Goal: Task Accomplishment & Management: Complete application form

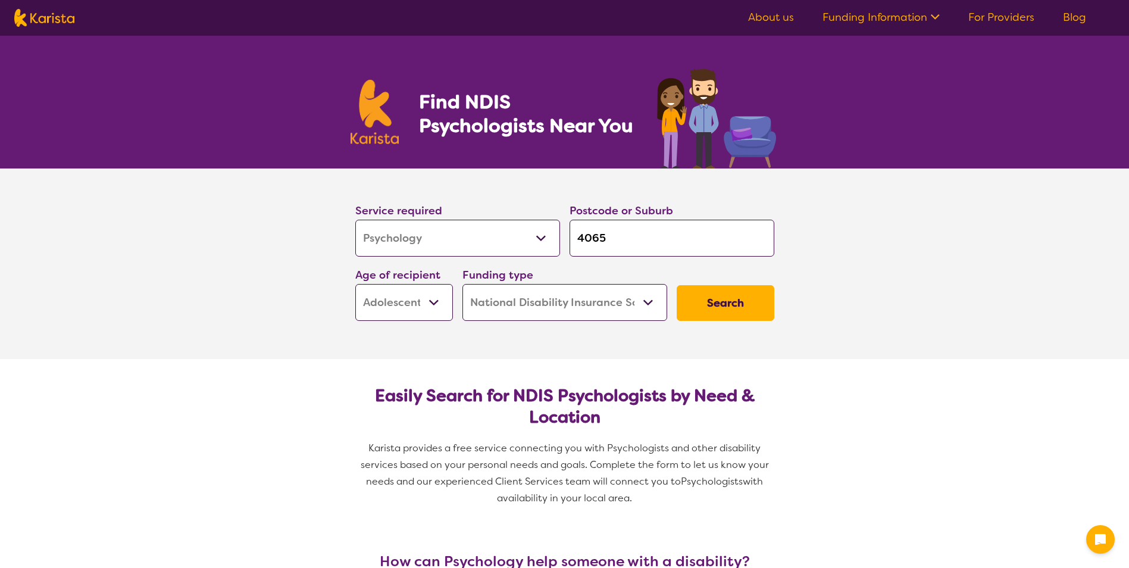
select select "Psychology"
select select "AS"
select select "NDIS"
select select "Psychology"
select select "AS"
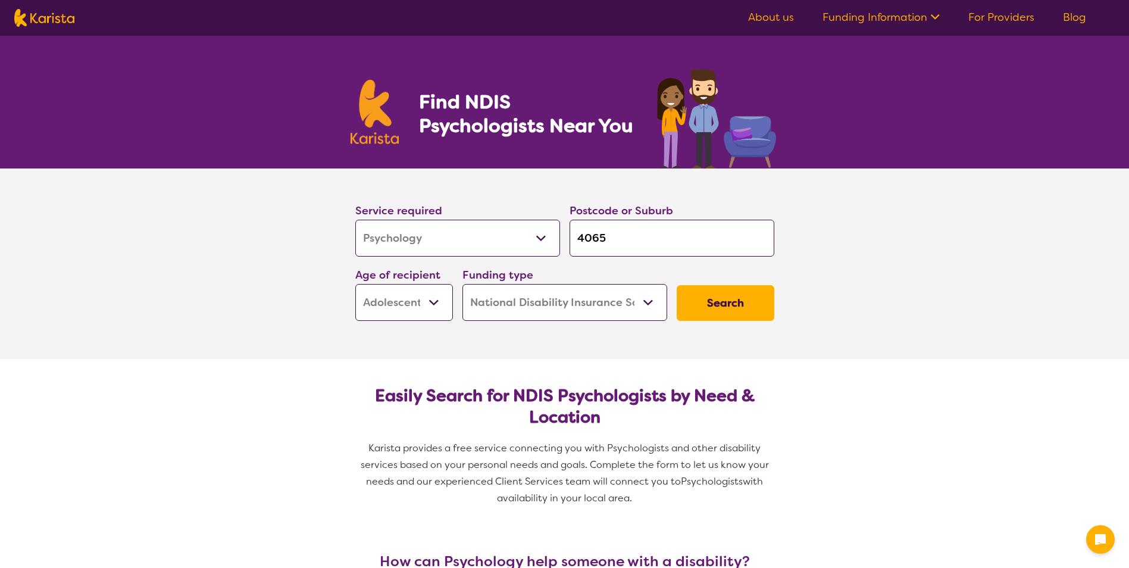
select select "NDIS"
type input "4"
type input "41"
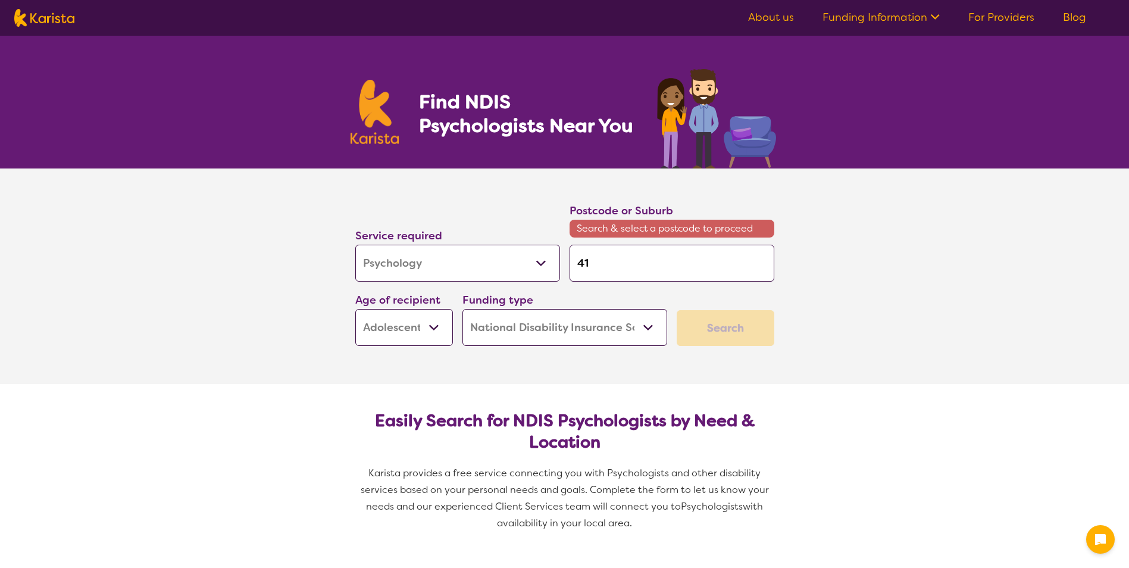
type input "413"
type input "4131"
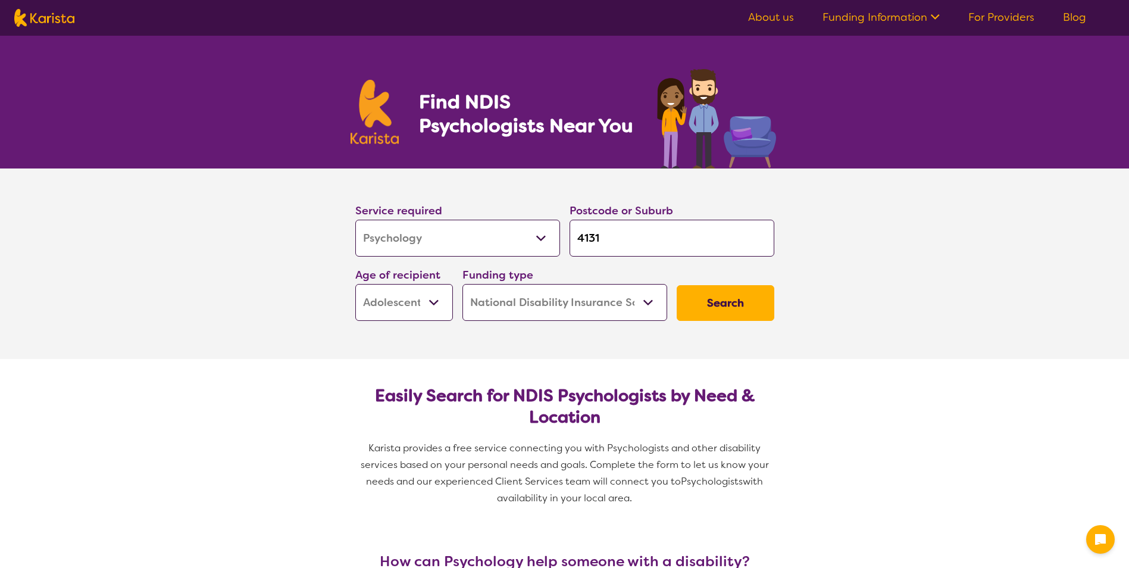
type input "4131"
click at [427, 300] on select "Early Childhood - 0 to 9 Child - 10 to 11 Adolescent - 12 to 17 Adult - 18 to 6…" at bounding box center [404, 302] width 98 height 37
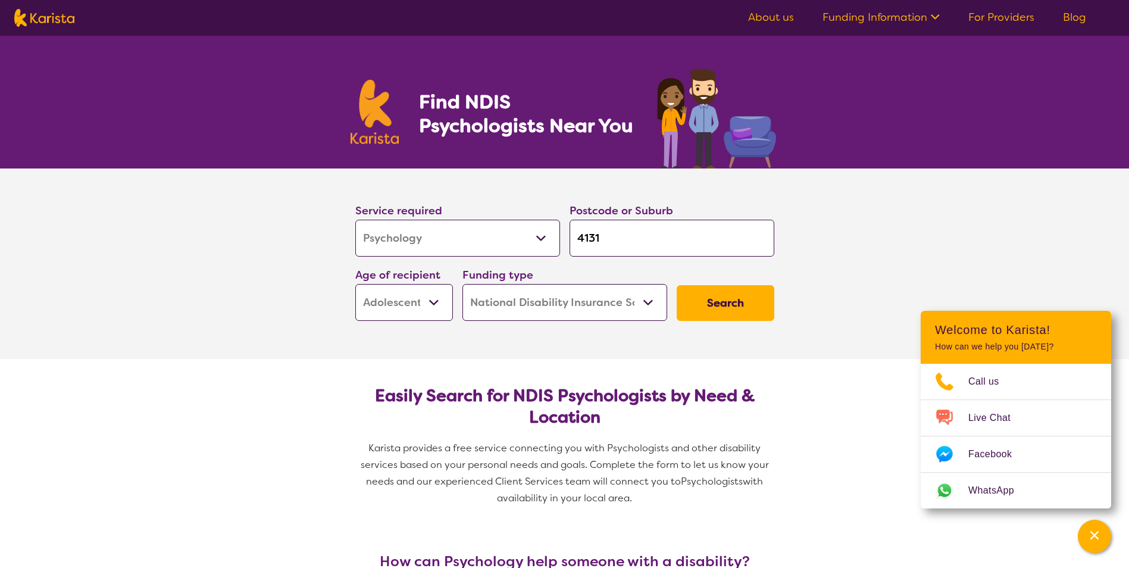
select select "AD"
click at [355, 284] on select "Early Childhood - 0 to 9 Child - 10 to 11 Adolescent - 12 to 17 Adult - 18 to 6…" at bounding box center [404, 302] width 98 height 37
select select "AD"
click at [726, 299] on button "Search" at bounding box center [726, 303] width 98 height 36
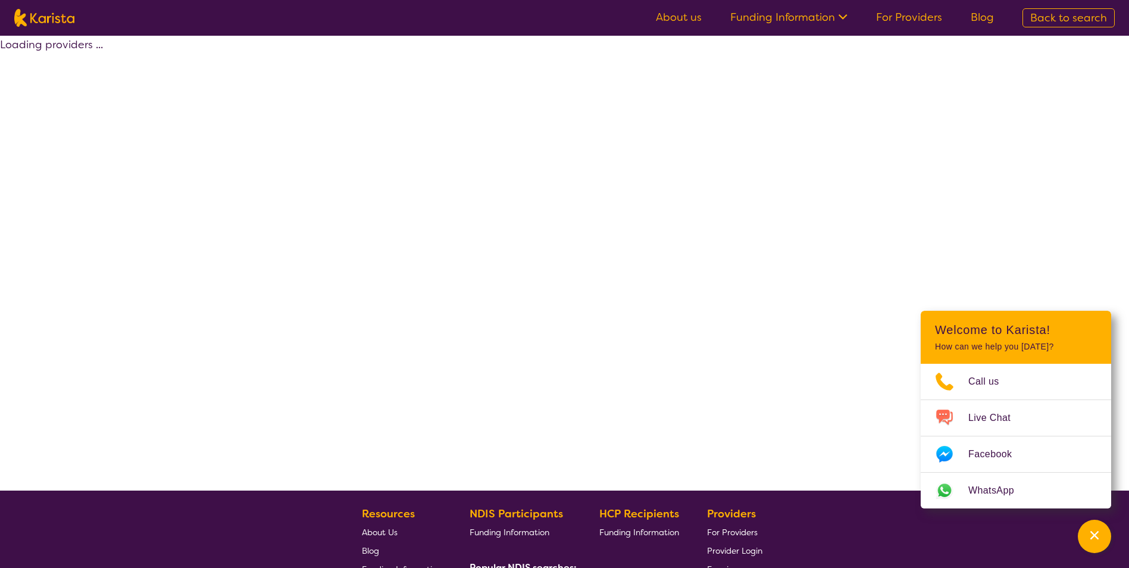
select select "by_score"
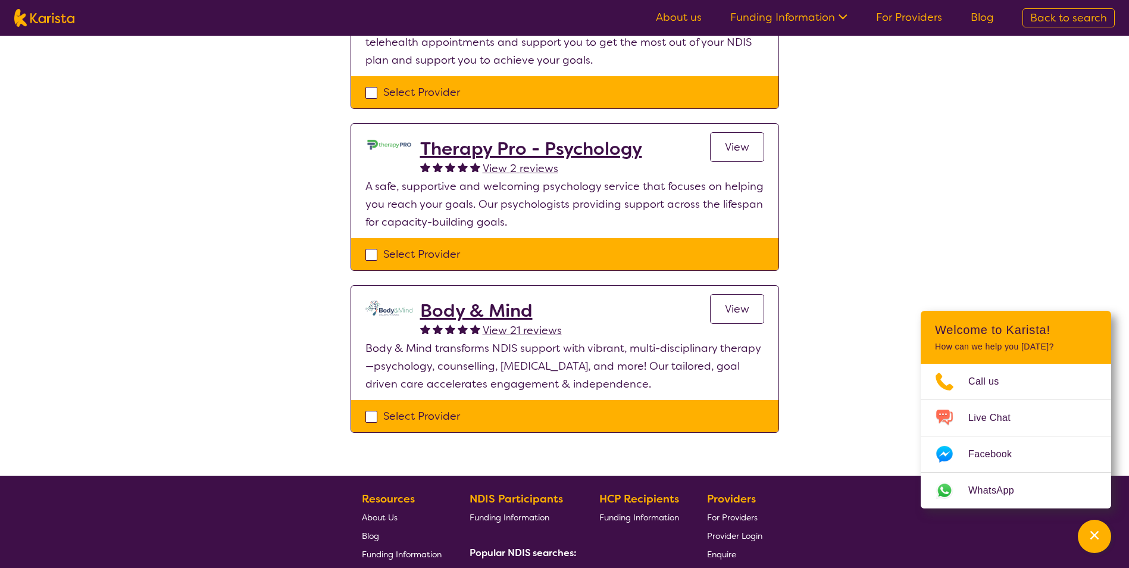
scroll to position [298, 0]
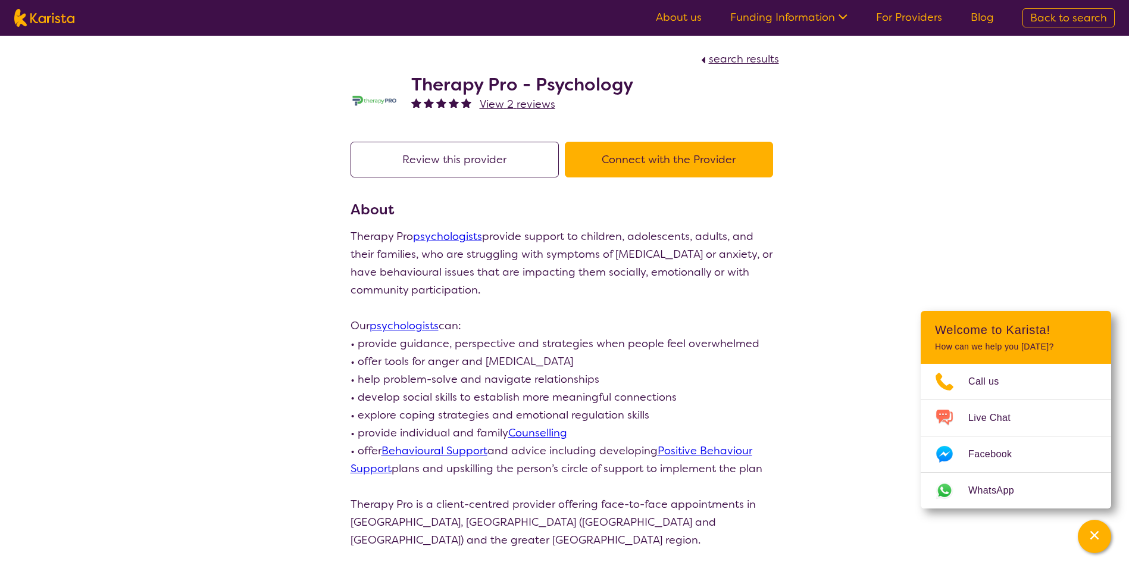
click at [621, 165] on button "Connect with the Provider" at bounding box center [669, 160] width 208 height 36
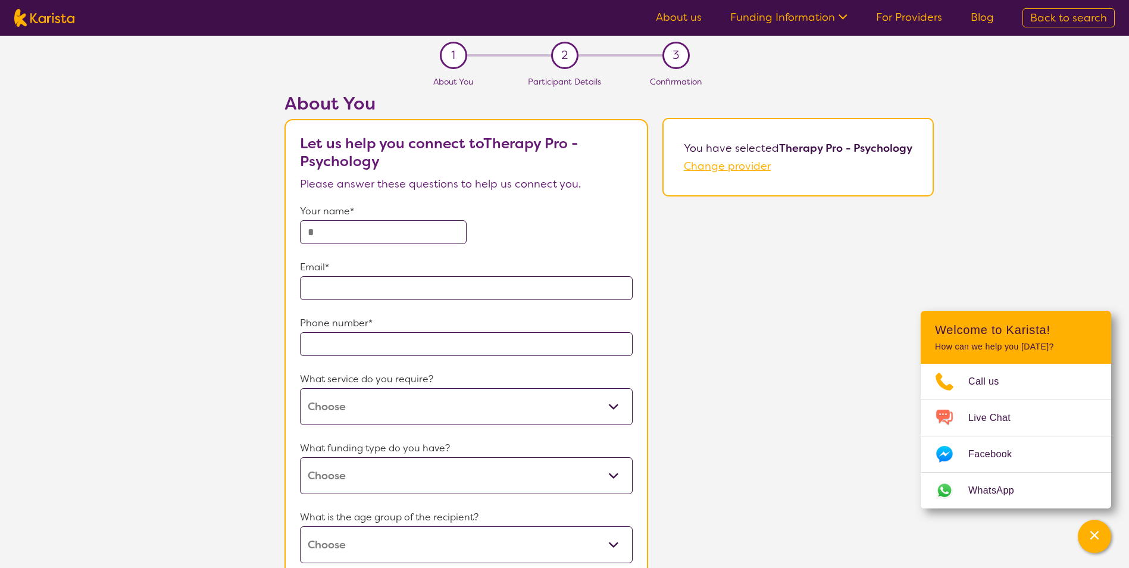
click at [389, 229] on input "text" at bounding box center [383, 232] width 166 height 24
type input "**********"
type input "4020"
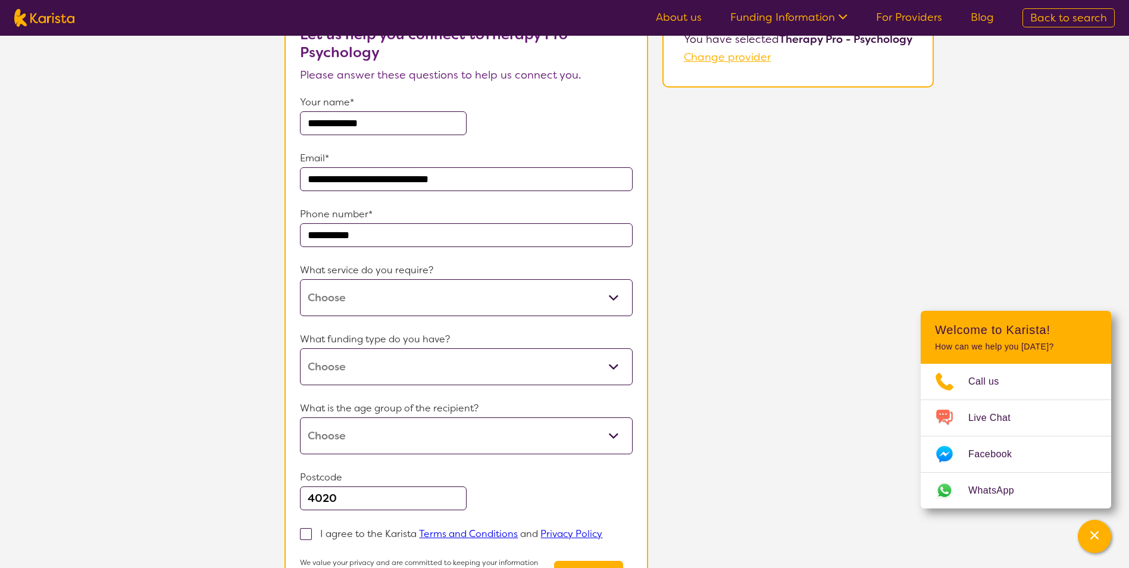
scroll to position [119, 0]
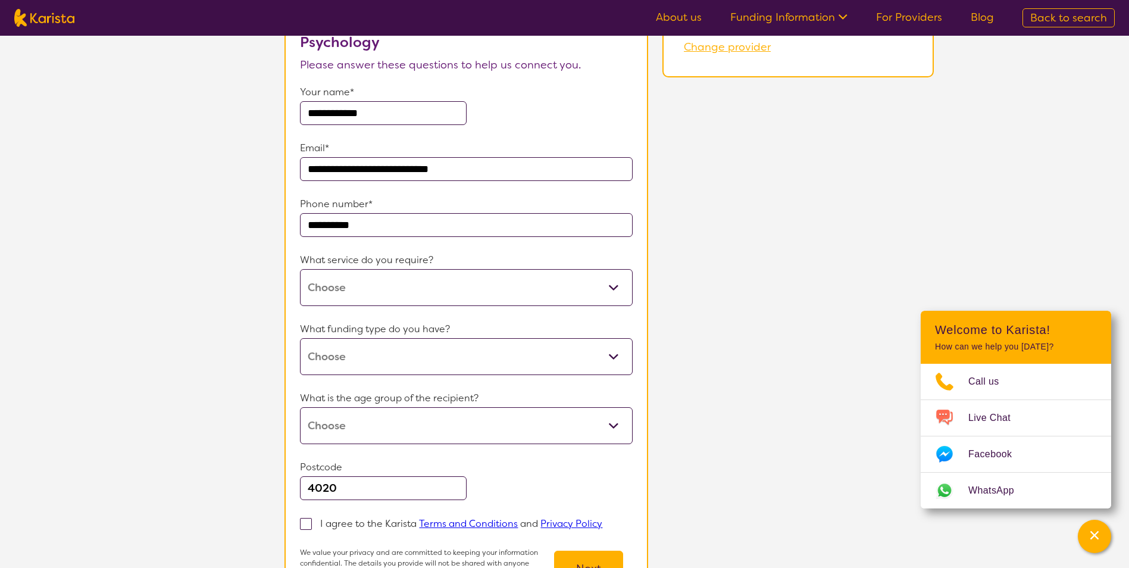
click at [379, 289] on select "Psychology" at bounding box center [466, 287] width 332 height 37
click at [351, 292] on select "Psychology" at bounding box center [466, 287] width 332 height 37
select select "36"
click at [300, 269] on select "Psychology" at bounding box center [466, 287] width 332 height 37
click at [442, 357] on select "Home Care Package (HCP) National Disability Insurance Scheme (NDIS) I don't know" at bounding box center [466, 356] width 332 height 37
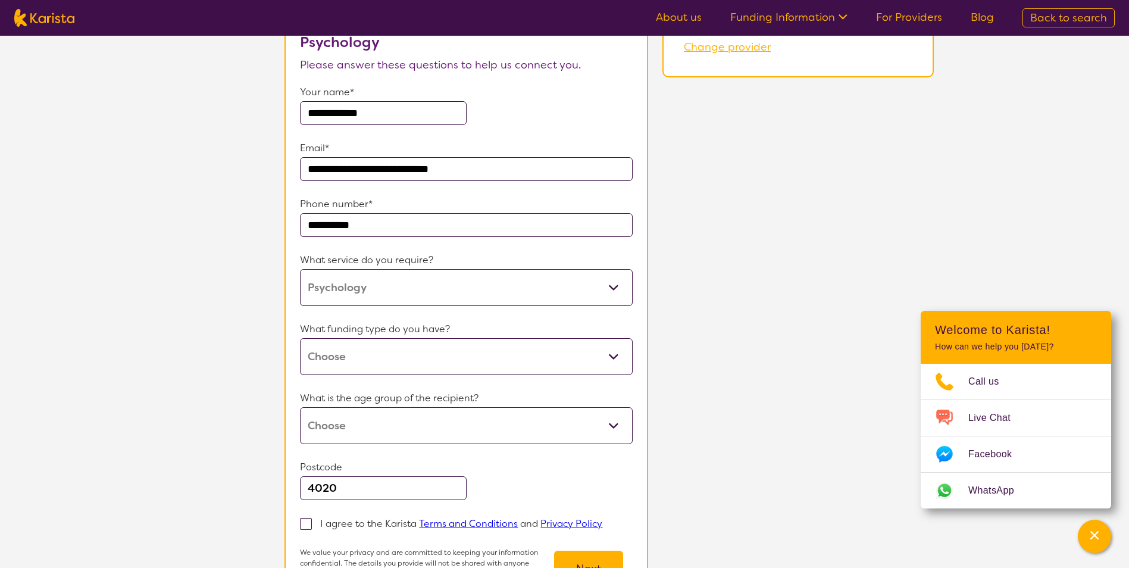
select select "NDIS"
click at [300, 338] on select "Home Care Package (HCP) National Disability Insurance Scheme (NDIS) I don't know" at bounding box center [466, 356] width 332 height 37
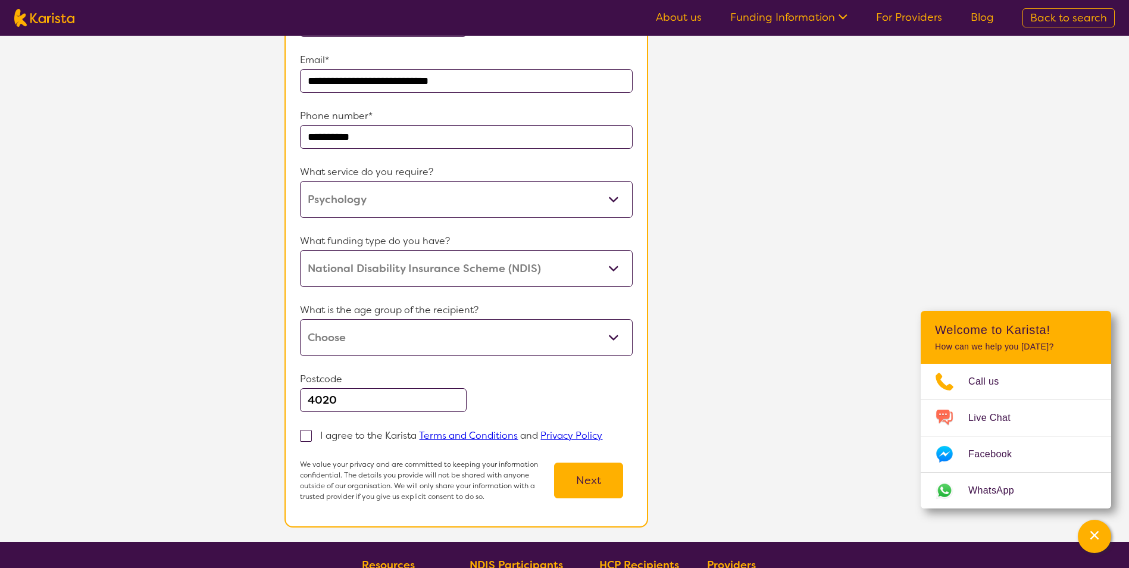
scroll to position [298, 0]
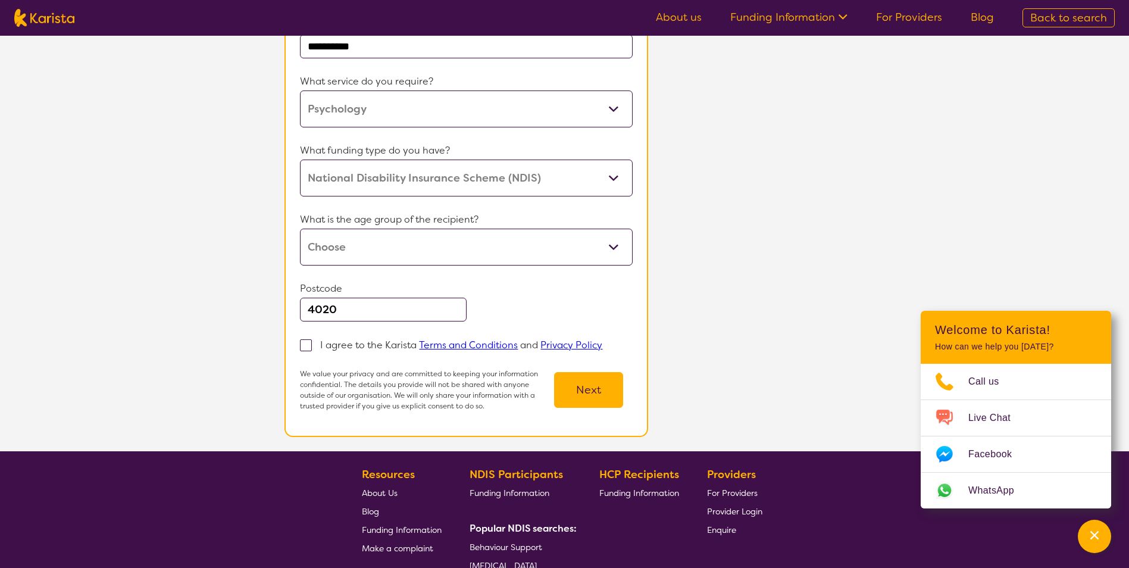
drag, startPoint x: 488, startPoint y: 249, endPoint x: 480, endPoint y: 236, distance: 14.9
click at [488, 249] on select "Early Childhood - 0 to 9 Child - 10 to 11 Adolescent - 12 to 17 Adult - 18 to 6…" at bounding box center [466, 247] width 332 height 37
select select "AD"
click at [300, 229] on select "Early Childhood - 0 to 9 Child - 10 to 11 Adolescent - 12 to 17 Adult - 18 to 6…" at bounding box center [466, 247] width 332 height 37
click at [305, 349] on span at bounding box center [306, 345] width 12 height 12
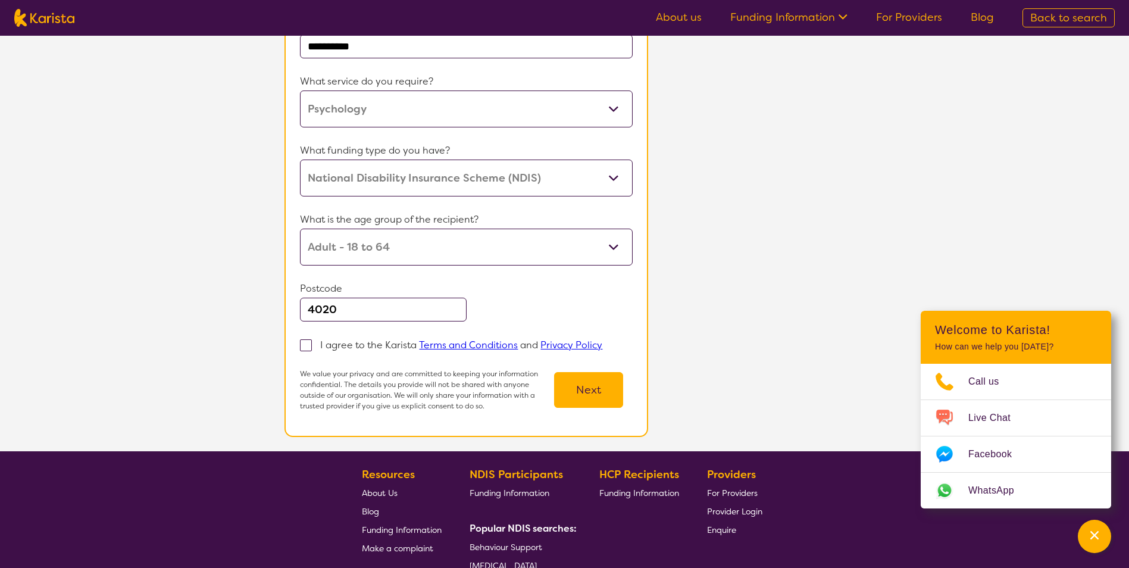
click at [602, 348] on input "I agree to the Karista Terms and Conditions and Privacy Policy" at bounding box center [606, 344] width 8 height 8
checkbox input "true"
drag, startPoint x: 283, startPoint y: 303, endPoint x: 232, endPoint y: 300, distance: 50.7
click at [232, 300] on div "**********" at bounding box center [609, 123] width 1040 height 656
drag, startPoint x: 232, startPoint y: 300, endPoint x: 342, endPoint y: 296, distance: 110.2
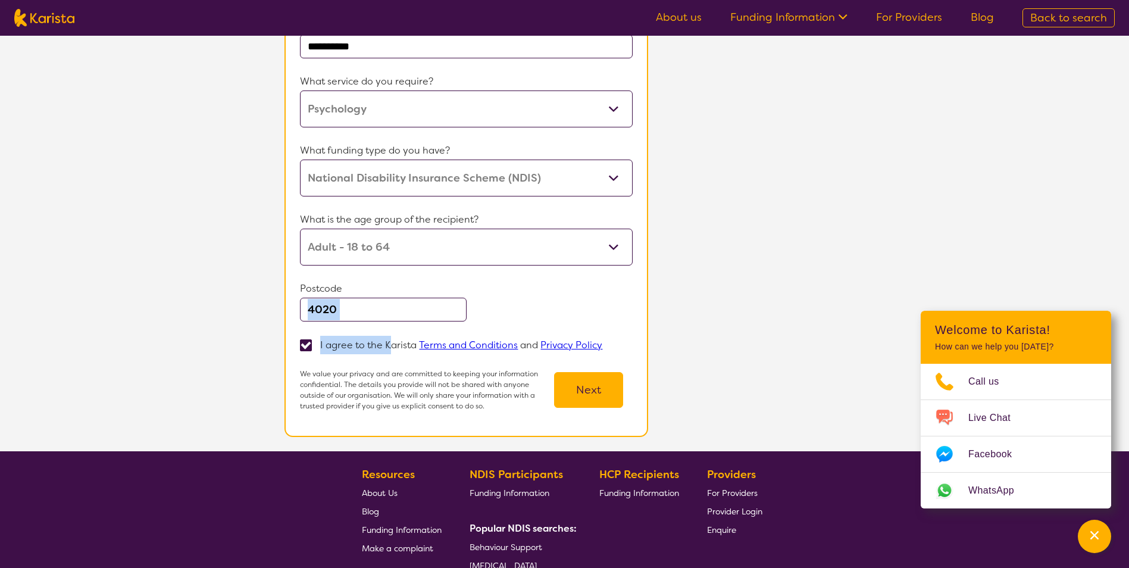
click at [342, 296] on p "Postcode" at bounding box center [466, 289] width 332 height 18
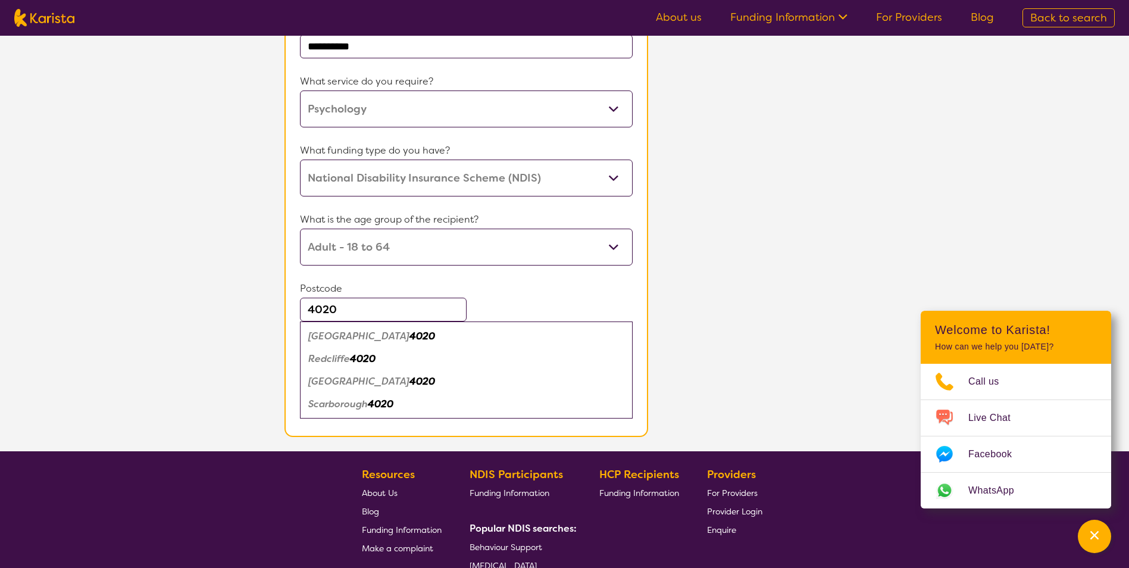
drag, startPoint x: 346, startPoint y: 302, endPoint x: 282, endPoint y: 310, distance: 64.8
click at [282, 310] on div "**********" at bounding box center [609, 123] width 1040 height 656
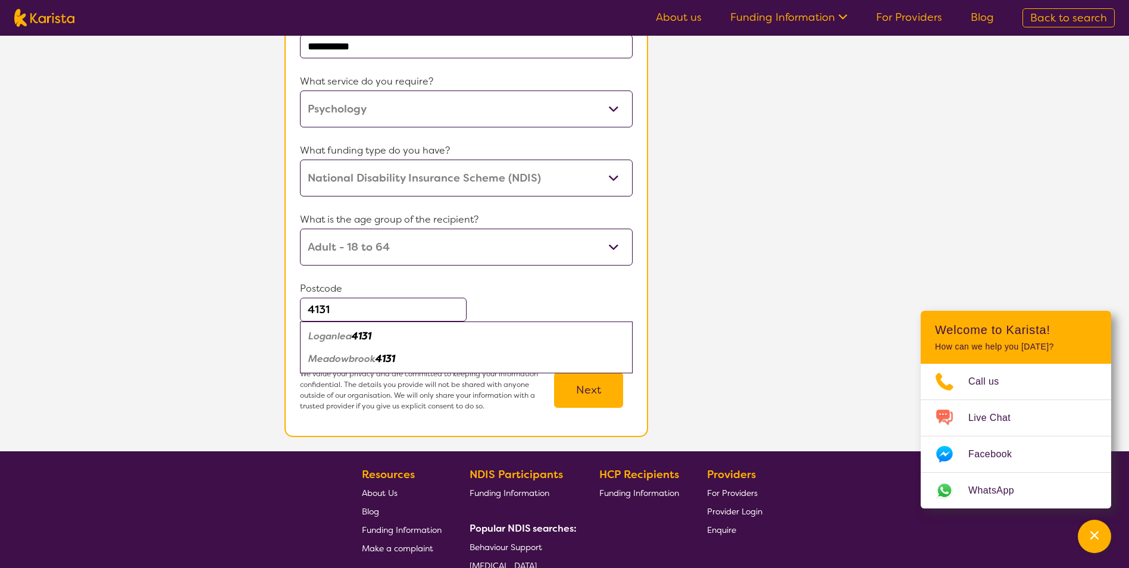
type input "4131"
click at [405, 336] on div "Loganlea 4131" at bounding box center [466, 336] width 320 height 23
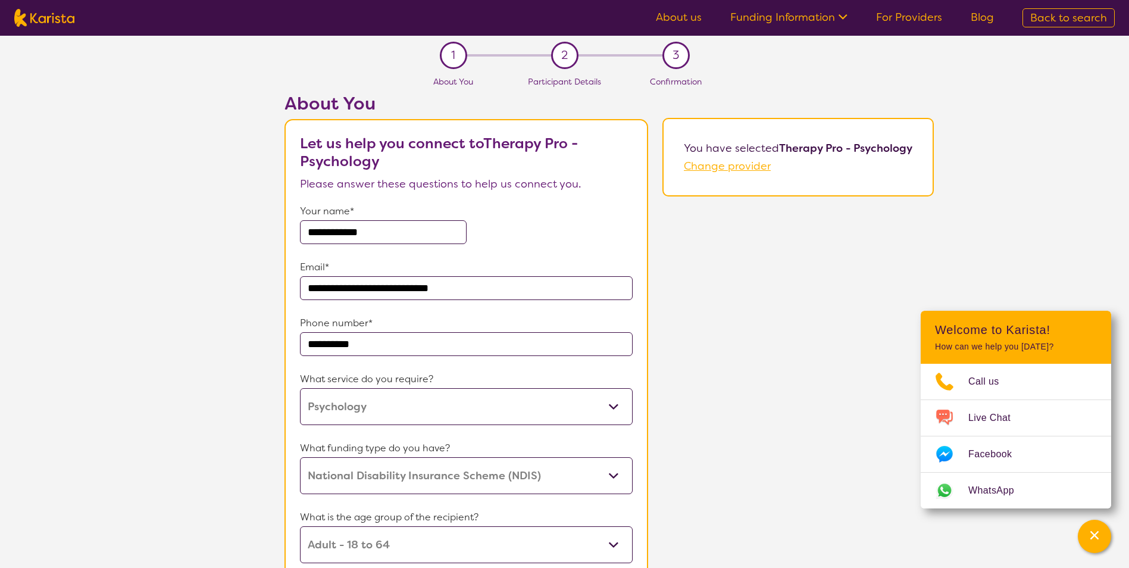
scroll to position [468, 0]
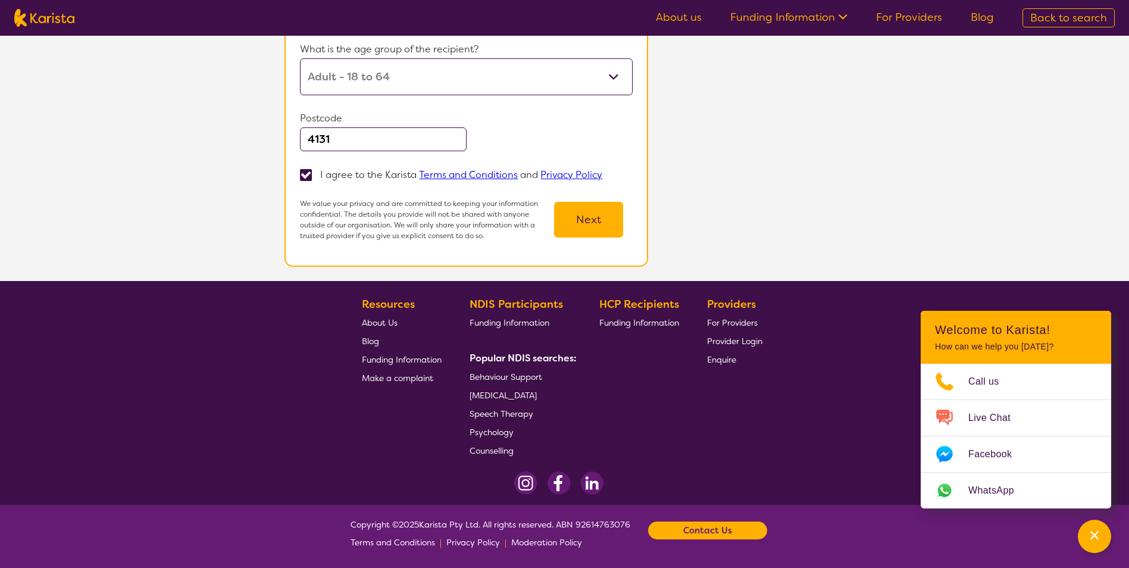
click at [599, 205] on button "Next" at bounding box center [588, 220] width 69 height 36
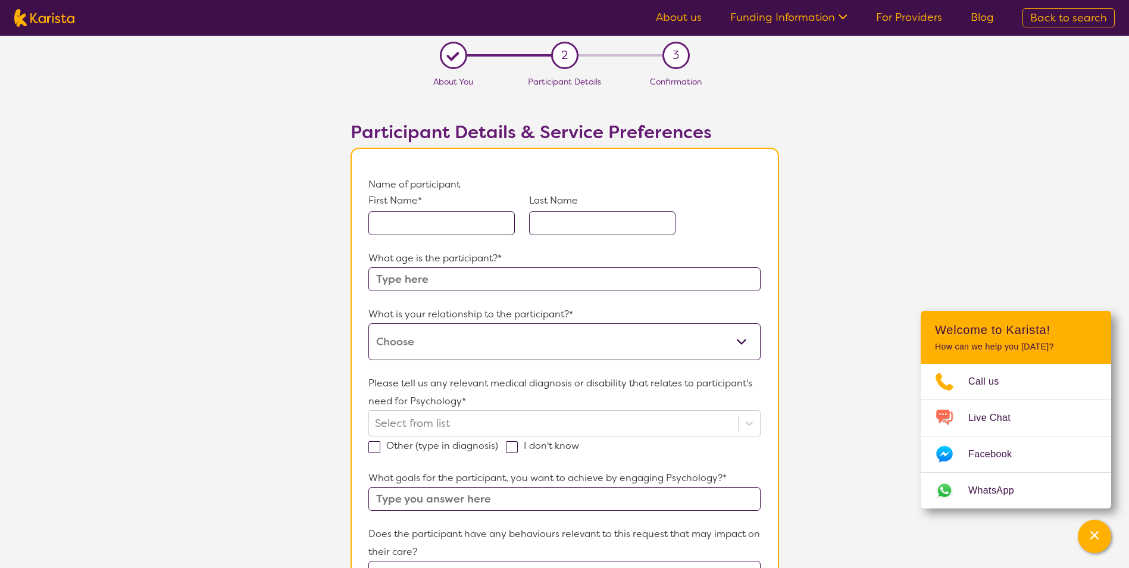
click at [426, 226] on input "text" at bounding box center [441, 223] width 146 height 24
type input "Demicka"
type input "Lynch-Ruddick"
drag, startPoint x: 492, startPoint y: 267, endPoint x: 483, endPoint y: 268, distance: 9.1
click at [490, 267] on input "text" at bounding box center [564, 279] width 392 height 24
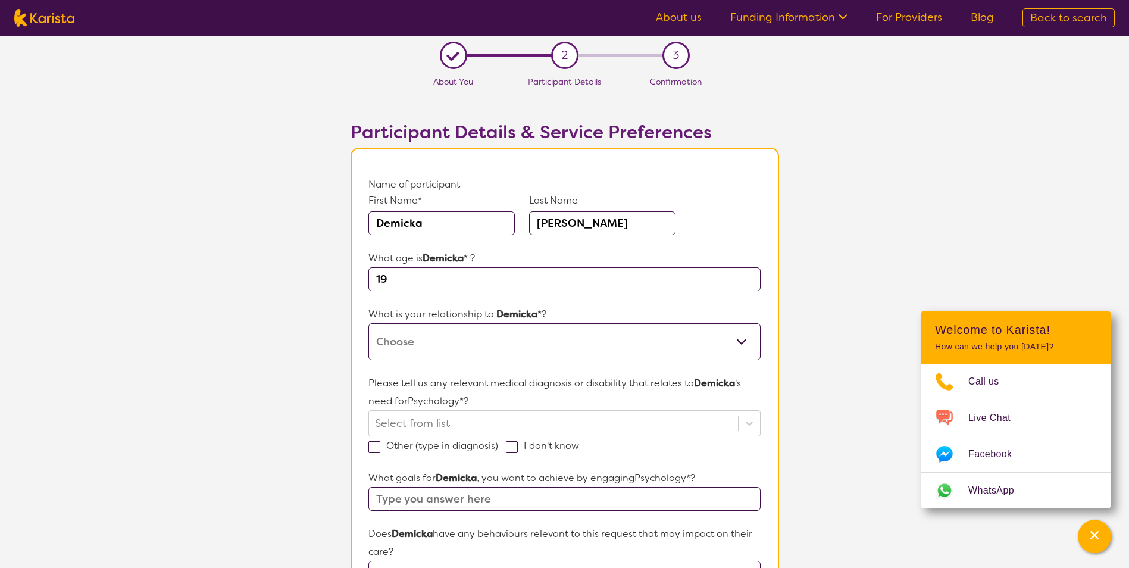
type input "19"
click at [456, 337] on select "This request is for myself I am their parent I am their child I am their spouse…" at bounding box center [564, 341] width 392 height 37
select select "I am their Support Coordinator"
click at [368, 323] on select "This request is for myself I am their parent I am their child I am their spouse…" at bounding box center [564, 341] width 392 height 37
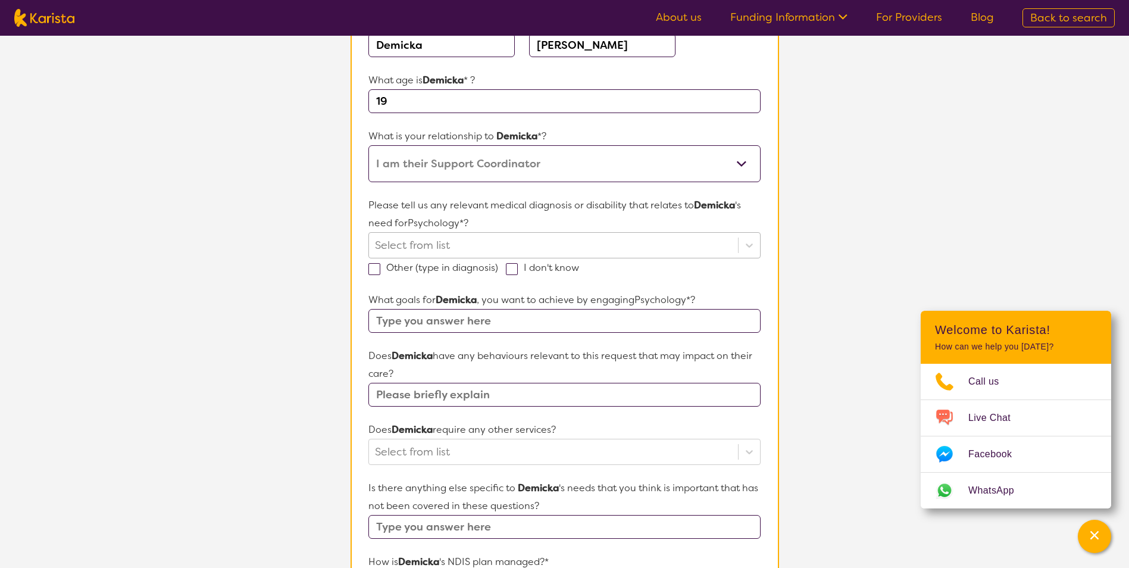
scroll to position [179, 0]
click at [480, 240] on div at bounding box center [553, 245] width 357 height 20
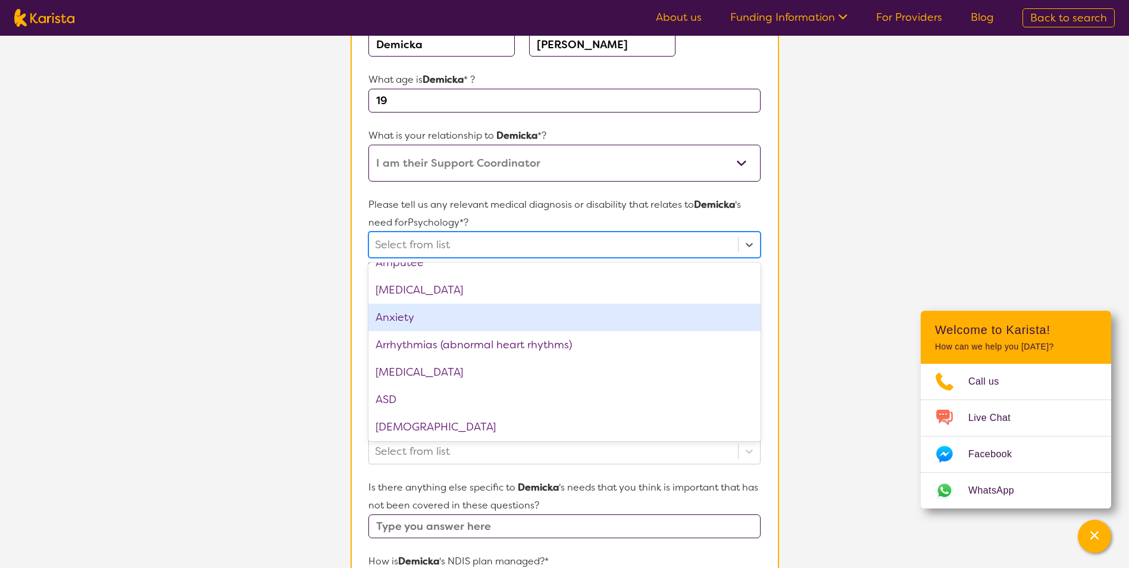
scroll to position [119, 0]
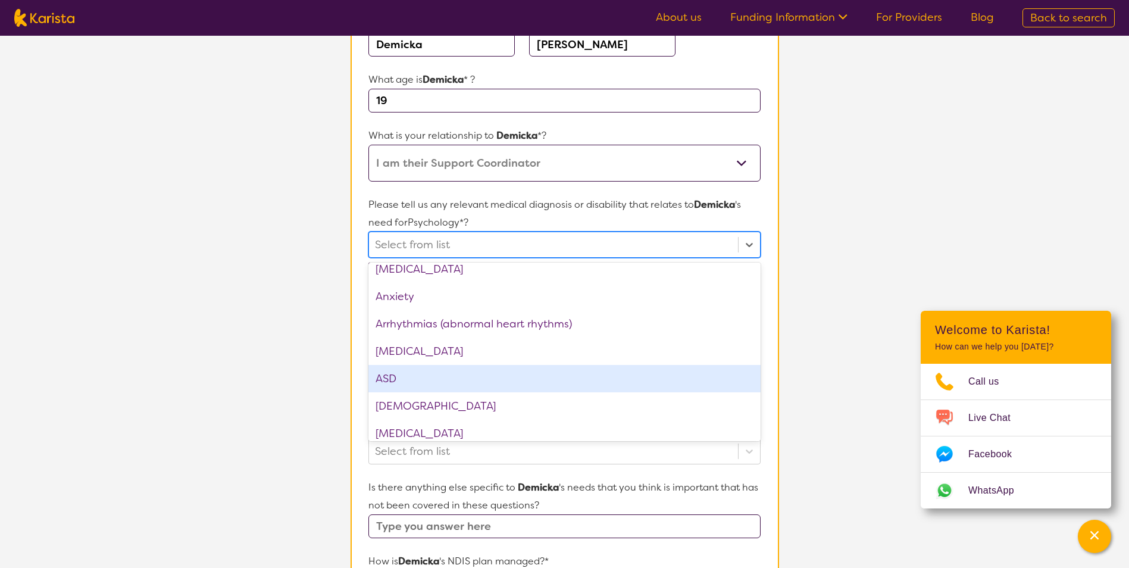
click at [451, 374] on div "ASD" at bounding box center [564, 378] width 392 height 27
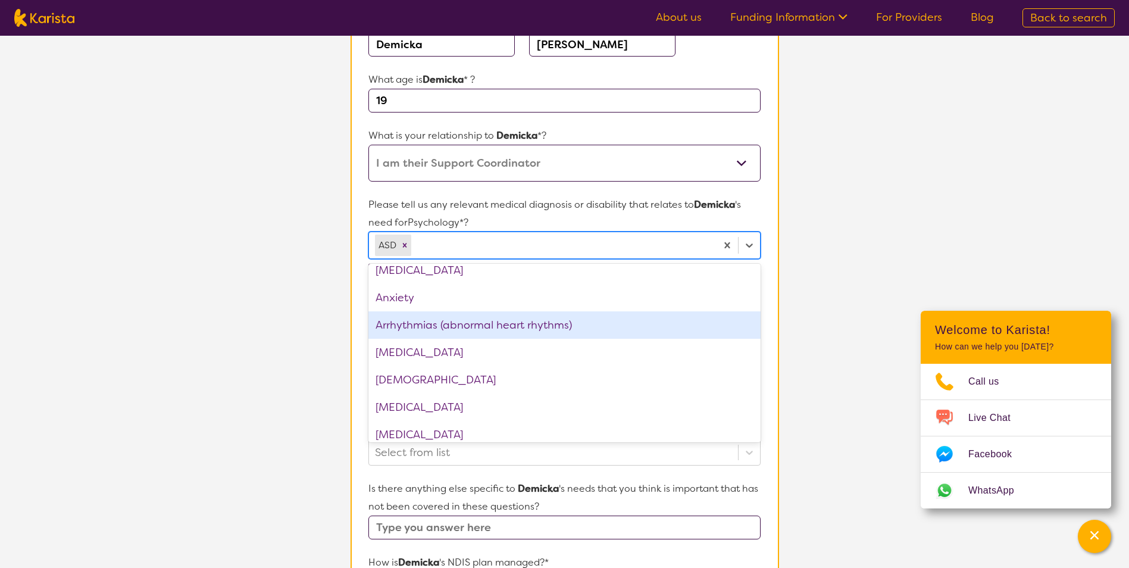
click at [306, 298] on section "L About You 2 Participant Details 3 Confirmation Participant Details & Service …" at bounding box center [564, 382] width 1129 height 1051
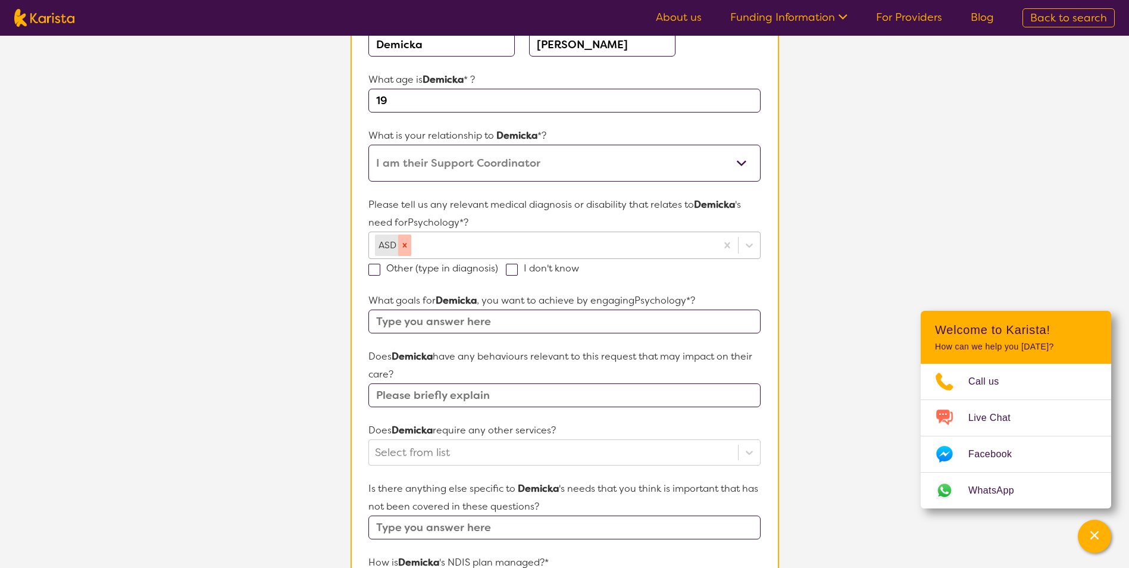
click at [408, 243] on icon "Remove ASD" at bounding box center [405, 245] width 8 height 8
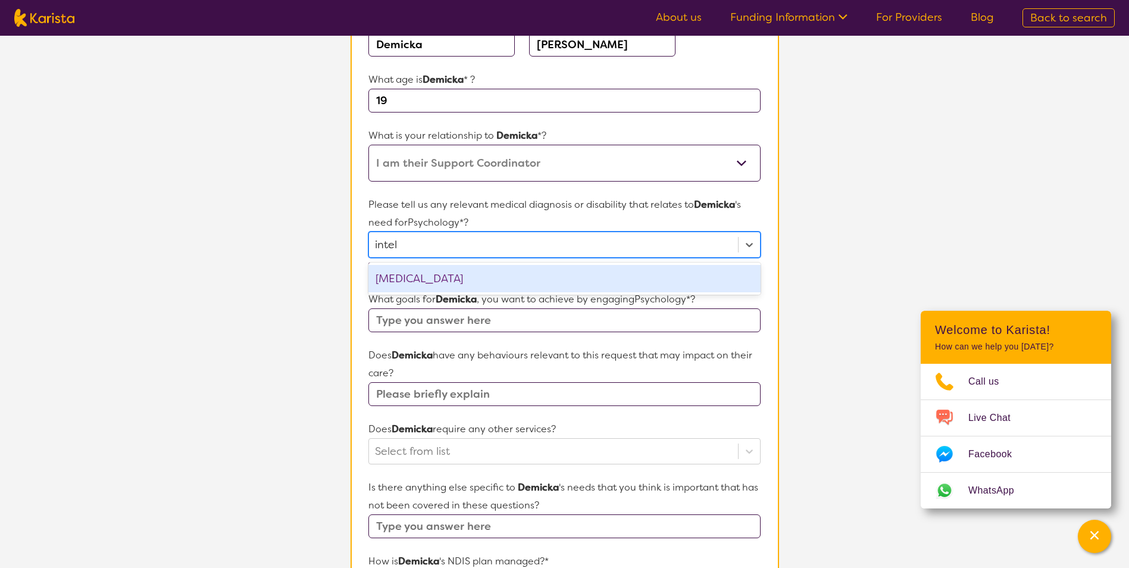
type input "intell"
click at [423, 274] on div "Intellectual Disability" at bounding box center [564, 278] width 392 height 27
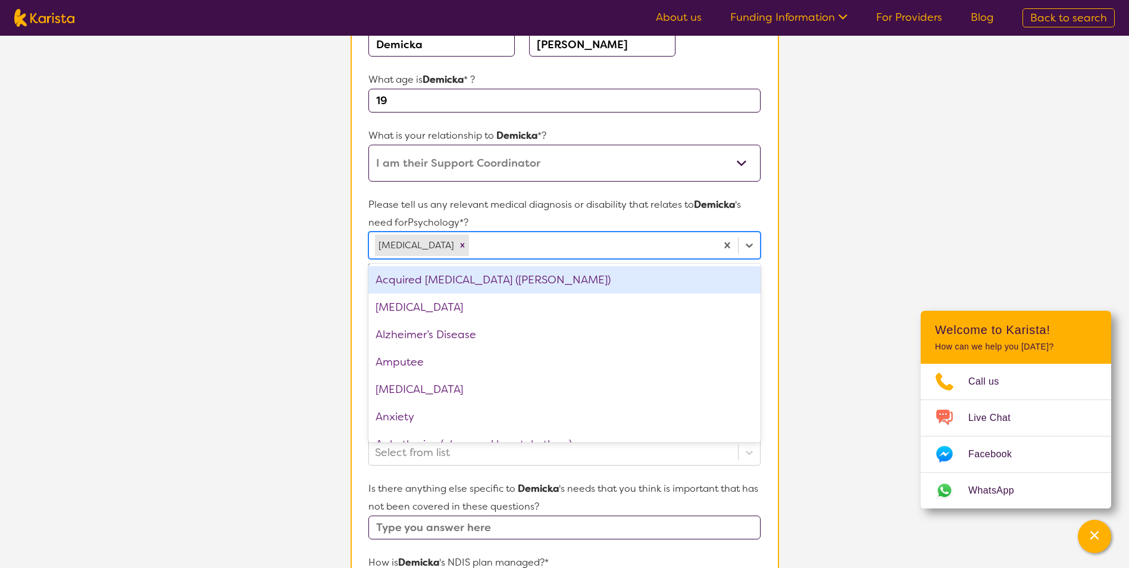
click at [276, 283] on section "L About You 2 Participant Details 3 Confirmation Participant Details & Service …" at bounding box center [564, 382] width 1129 height 1051
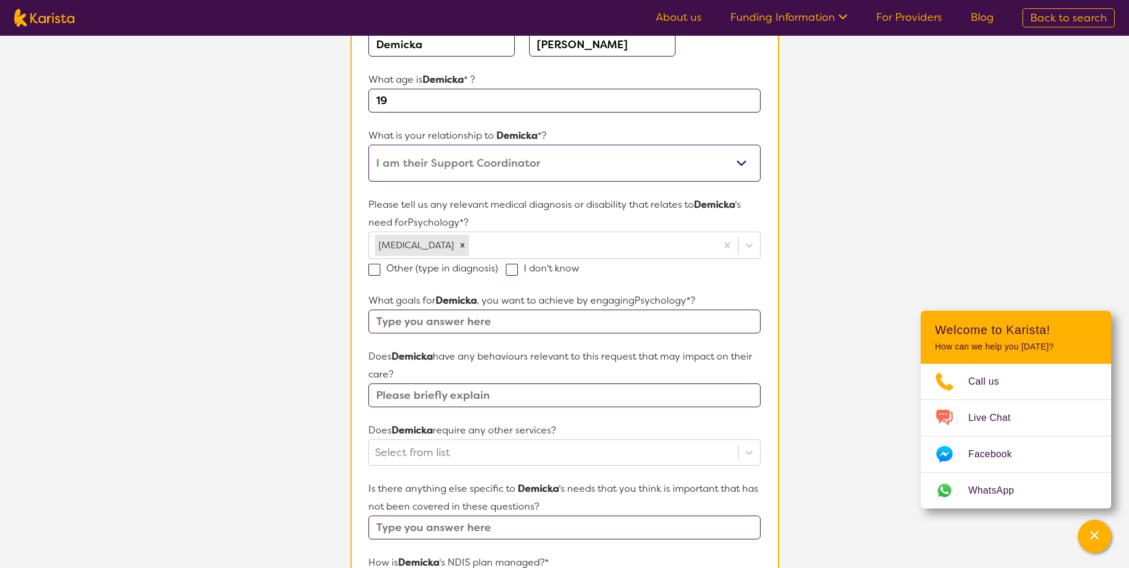
click at [461, 330] on input "text" at bounding box center [564, 322] width 392 height 24
paste input "In this plan, I would like to be supported with building on my muscle tone, bal…"
type input "In this plan, I would like to be supported with building on my muscle tone, bal…"
click at [494, 398] on input "text" at bounding box center [564, 395] width 392 height 24
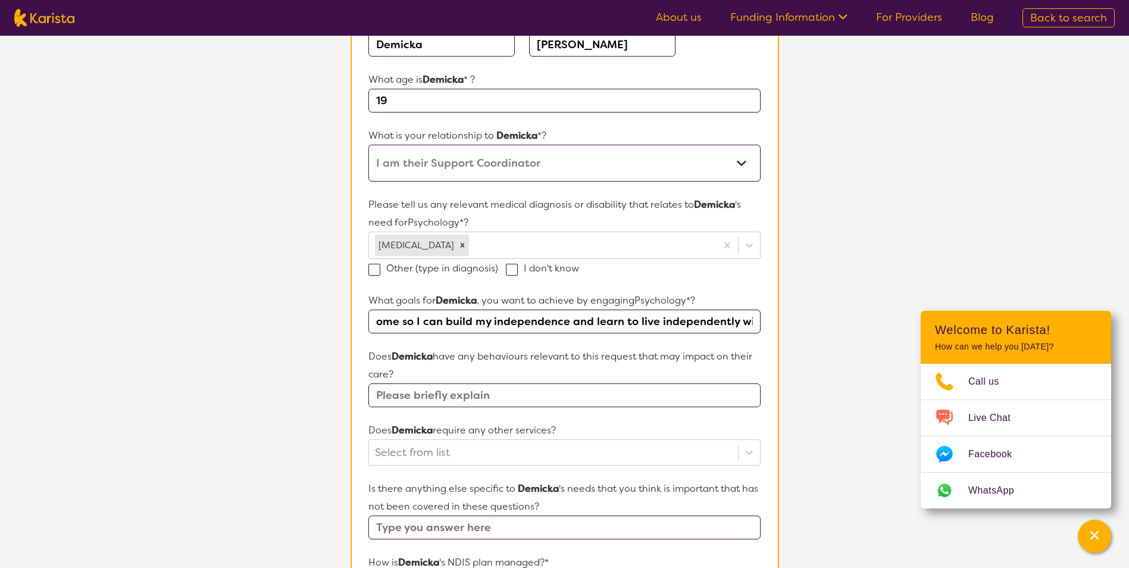
scroll to position [0, 0]
type input "M"
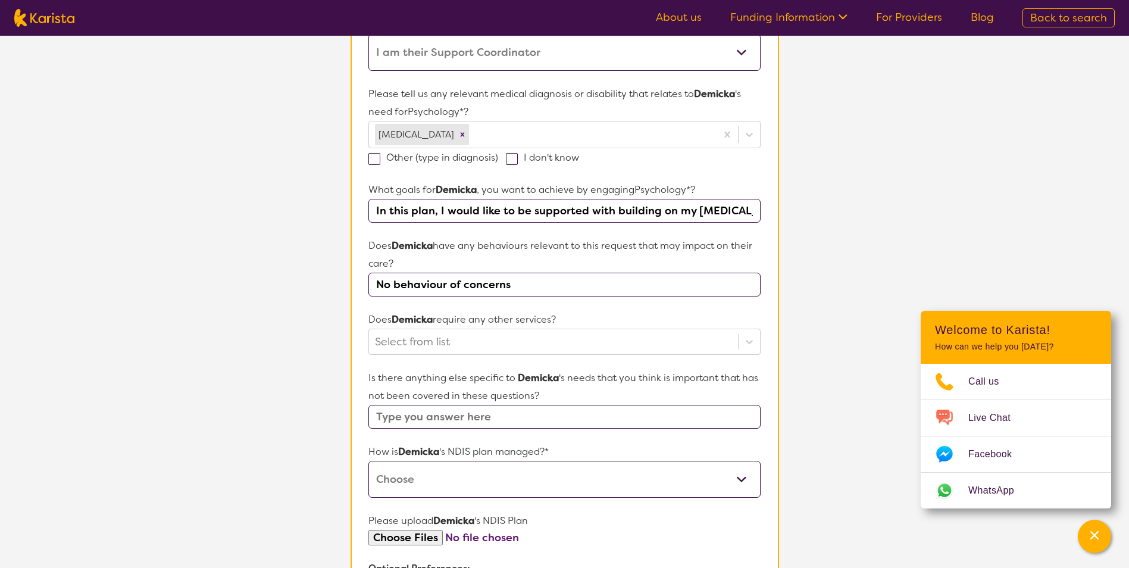
scroll to position [298, 0]
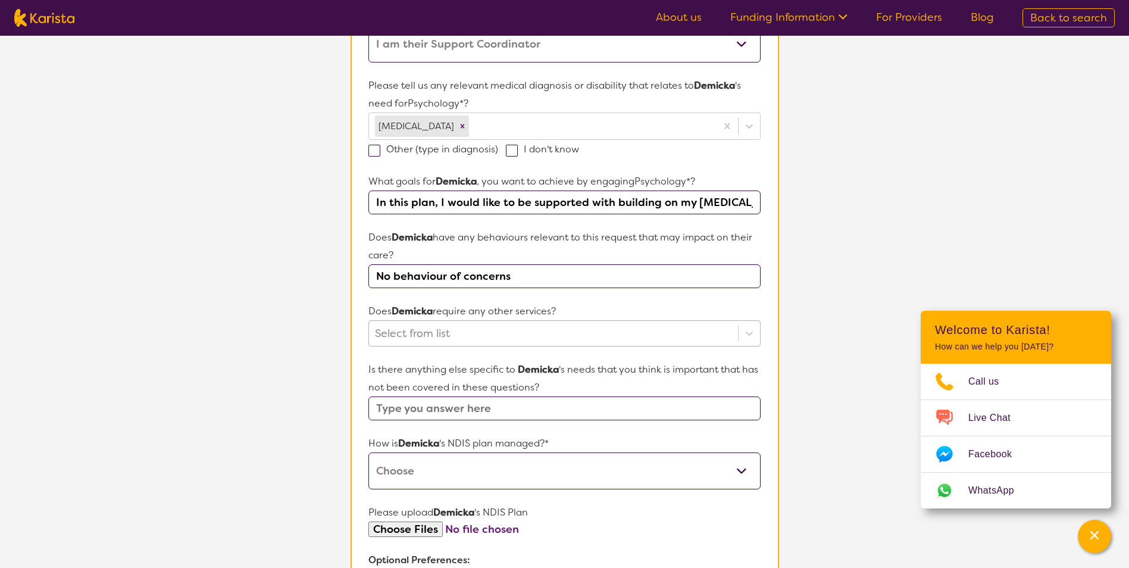
type input "No behaviour of concerns"
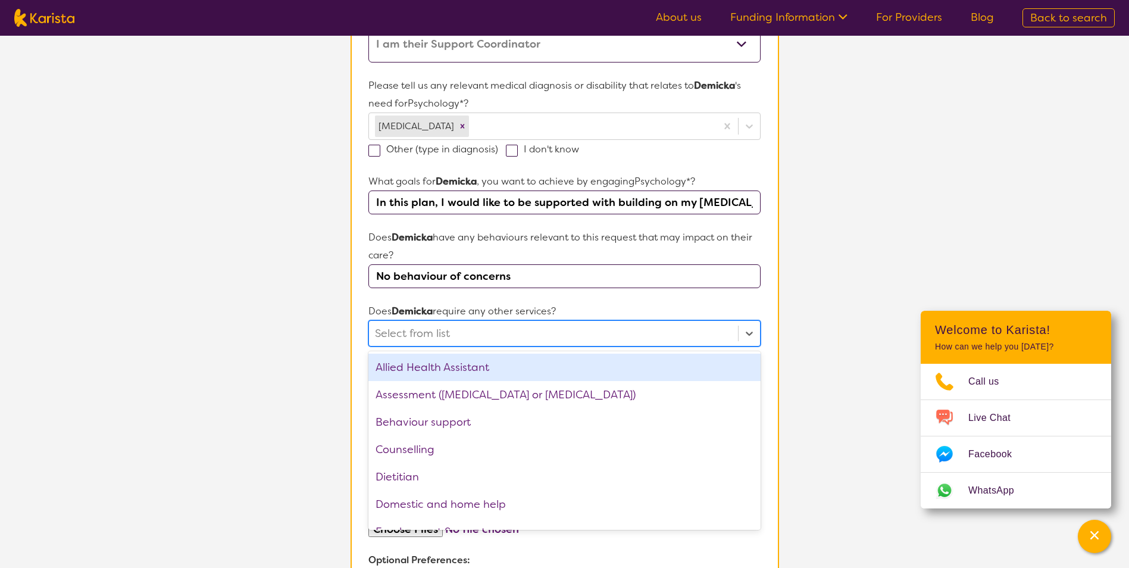
click at [514, 340] on div at bounding box center [553, 333] width 357 height 20
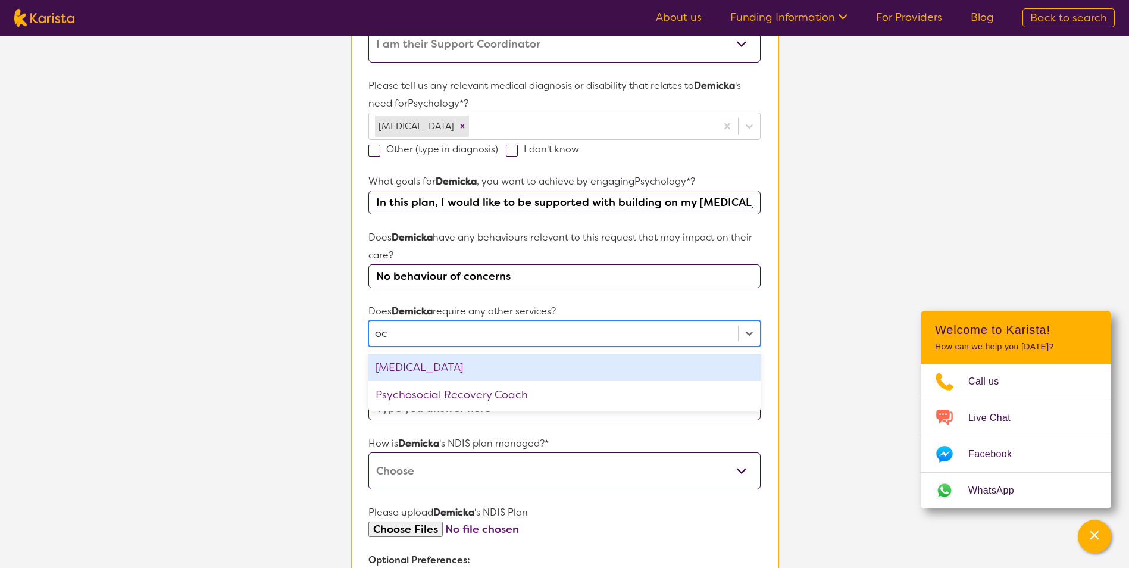
type input "occ"
click at [455, 357] on div "[MEDICAL_DATA]" at bounding box center [564, 367] width 392 height 27
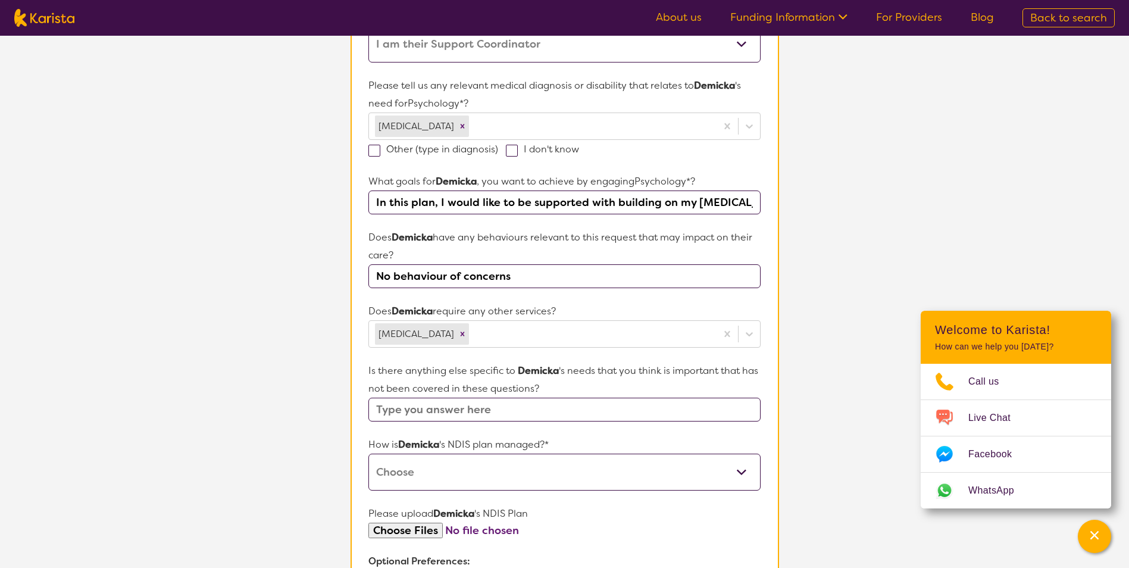
click at [229, 387] on section "L About You 2 Participant Details 3 Confirmation Participant Details & Service …" at bounding box center [564, 264] width 1129 height 1052
click at [427, 407] on input "text" at bounding box center [564, 410] width 392 height 24
type input "M"
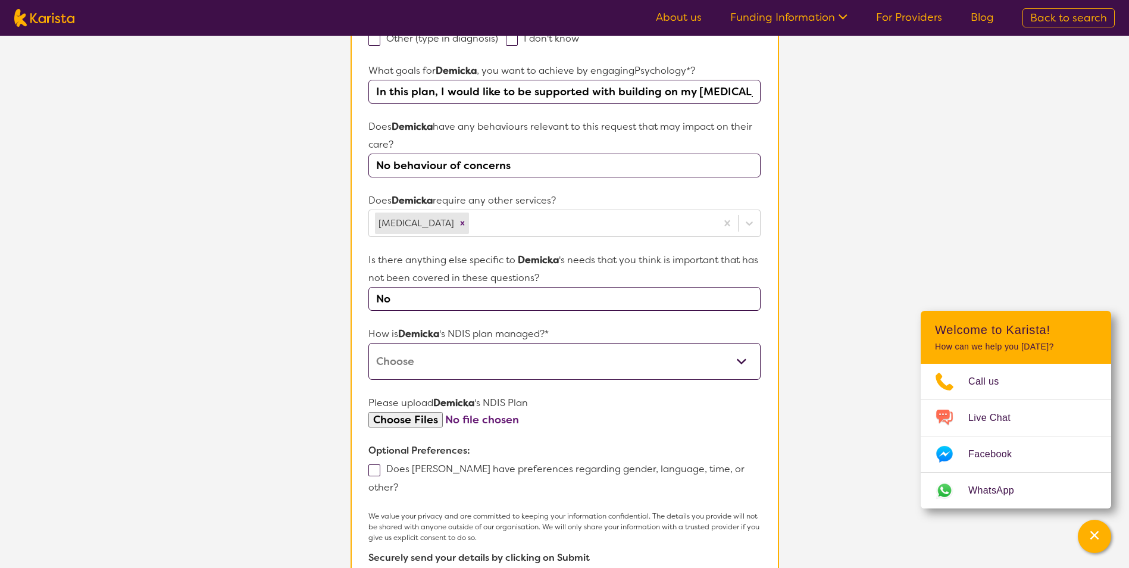
scroll to position [417, 0]
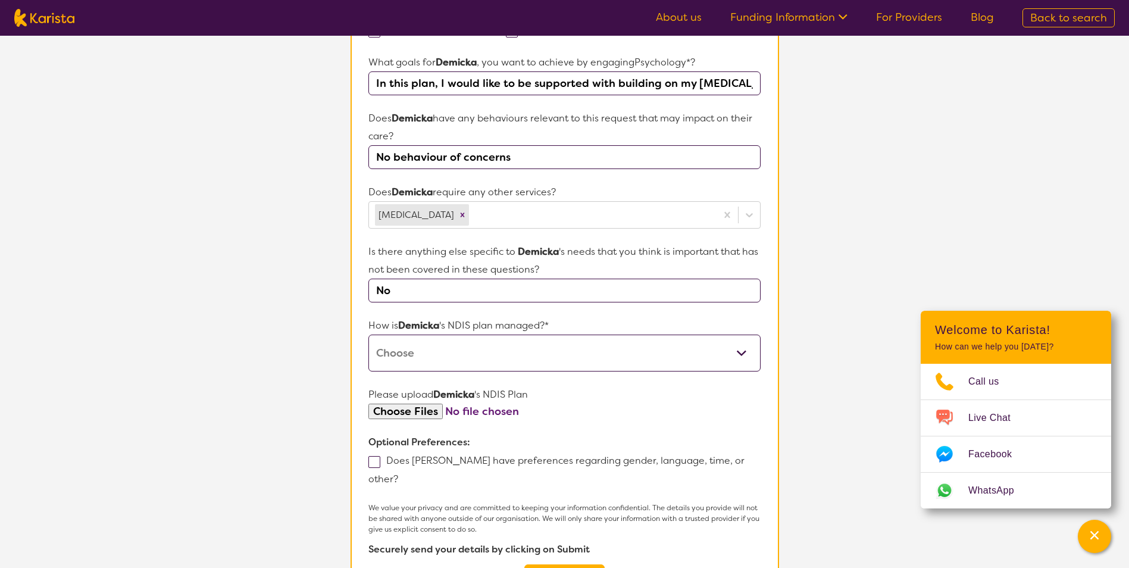
type input "No"
click at [483, 351] on select "Self-managed NDIS plan Managed by a registered plan management provider (not th…" at bounding box center [564, 353] width 392 height 37
select select "Plan Managed"
click at [368, 335] on select "Self-managed NDIS plan Managed by a registered plan management provider (not th…" at bounding box center [564, 353] width 392 height 37
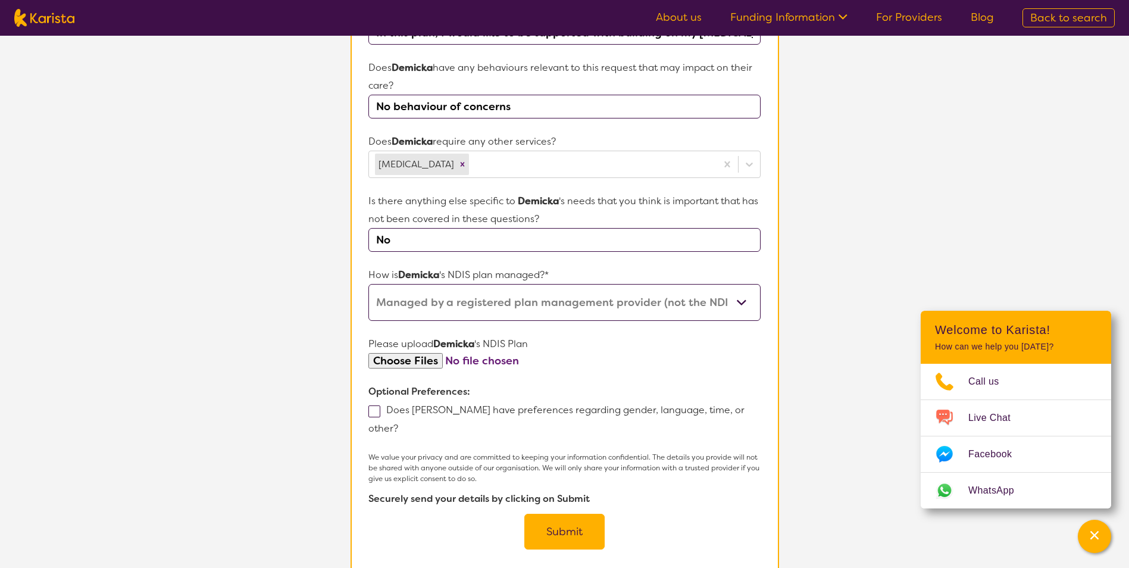
scroll to position [536, 0]
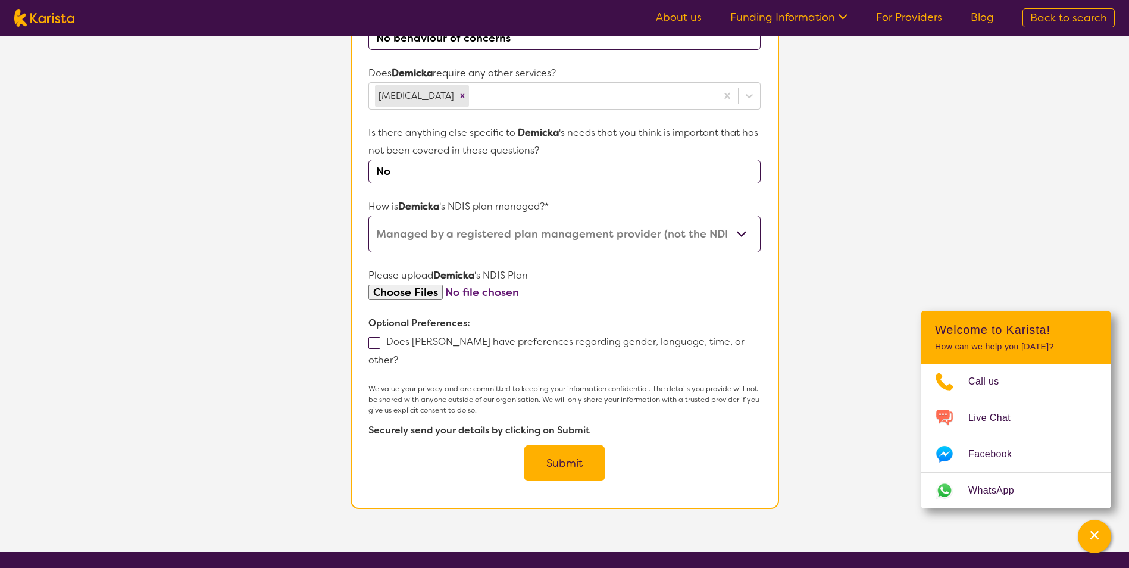
click at [580, 445] on button "Submit" at bounding box center [564, 463] width 80 height 36
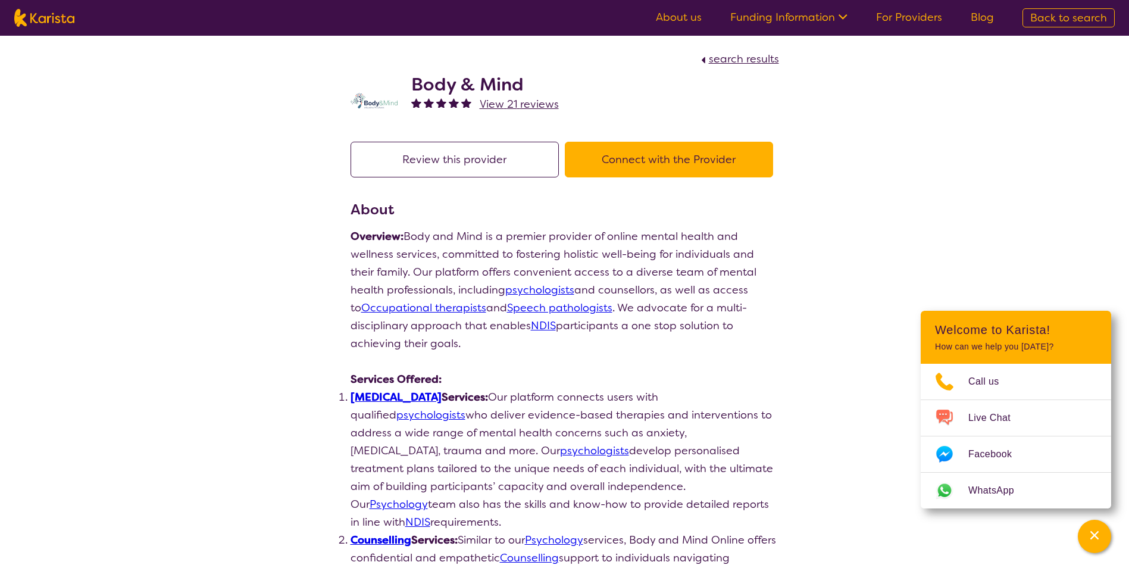
click at [655, 160] on button "Connect with the Provider" at bounding box center [669, 160] width 208 height 36
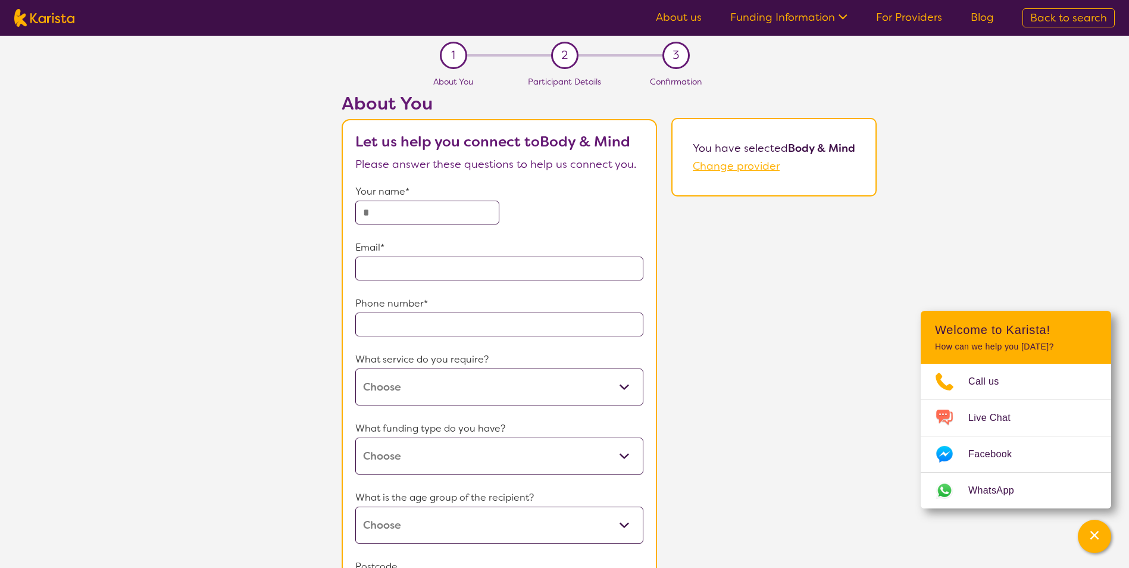
click at [446, 211] on input "text" at bounding box center [427, 213] width 144 height 24
type input "**********"
type input "4131"
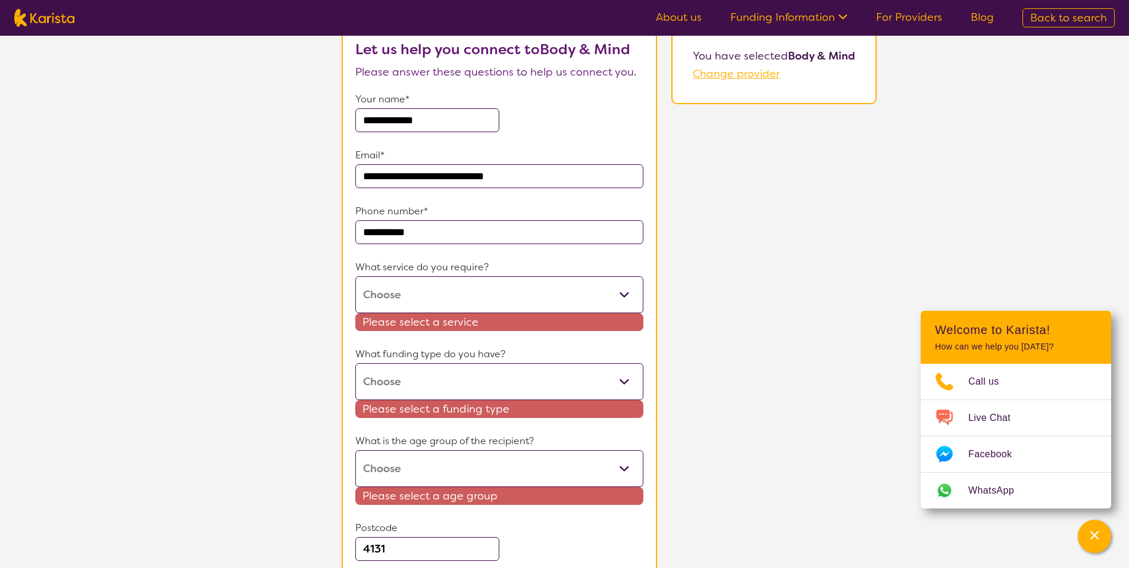
scroll to position [119, 0]
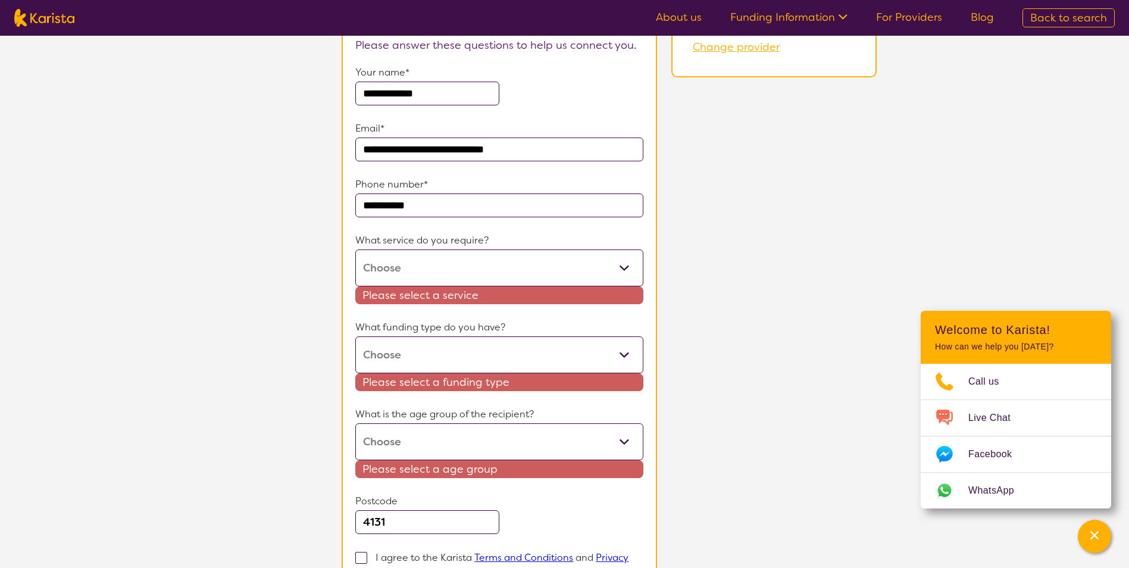
click at [428, 274] on select "Counselling Dietitian Exercise physiology Occupational therapy Physiotherapy Ps…" at bounding box center [499, 267] width 288 height 37
click at [422, 274] on select "Counselling Dietitian Exercise physiology Occupational therapy Physiotherapy Ps…" at bounding box center [499, 267] width 288 height 37
select select "36"
click at [355, 249] on select "Counselling Dietitian Exercise physiology Occupational therapy Physiotherapy Ps…" at bounding box center [499, 267] width 288 height 37
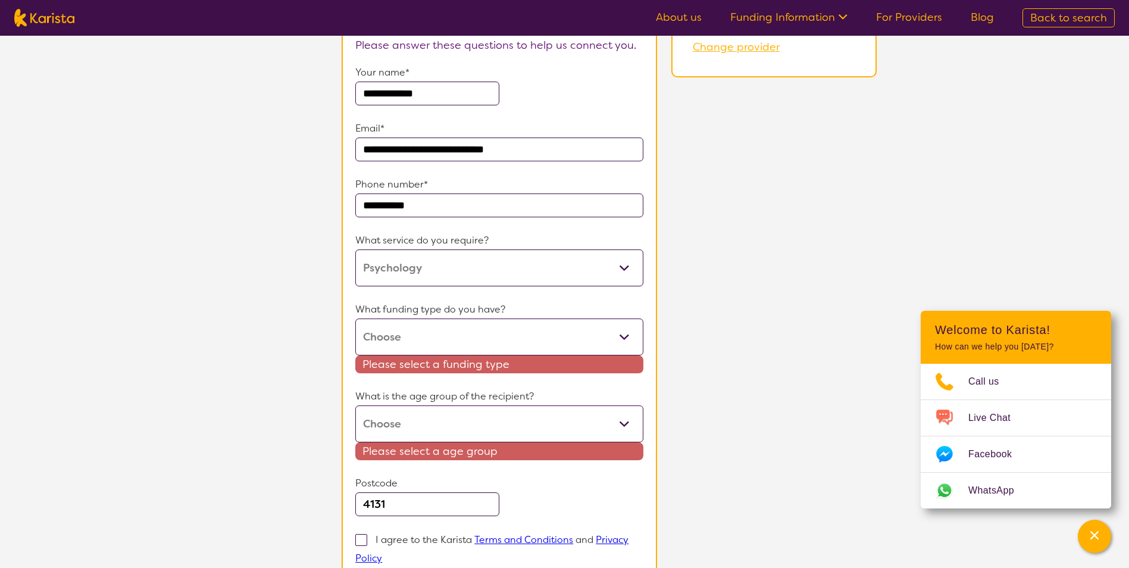
click at [435, 332] on select "Home Care Package (HCP) National Disability Insurance Scheme (NDIS) I don't know" at bounding box center [499, 336] width 288 height 37
select select "NDIS"
click at [355, 318] on select "Home Care Package (HCP) National Disability Insurance Scheme (NDIS) I don't know" at bounding box center [499, 336] width 288 height 37
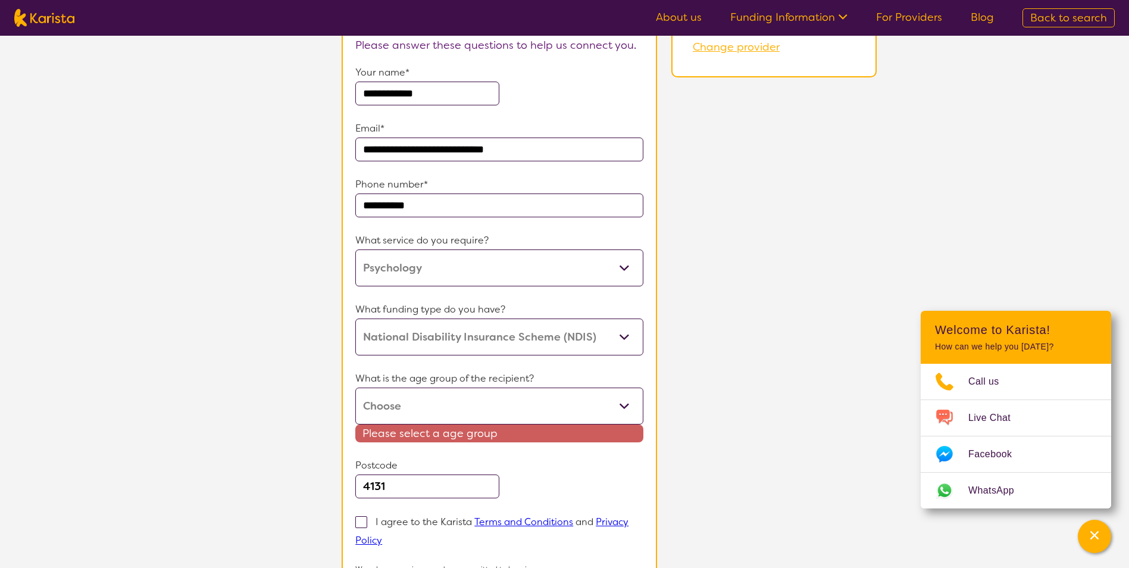
click at [436, 396] on select "Early Childhood - 0 to 9 Child - 10 to 11 Adolescent - 12 to 17 Adult - 18 to 6…" at bounding box center [499, 406] width 288 height 37
select select "AD"
click at [355, 388] on select "Early Childhood - 0 to 9 Child - 10 to 11 Adolescent - 12 to 17 Adult - 18 to 6…" at bounding box center [499, 406] width 288 height 37
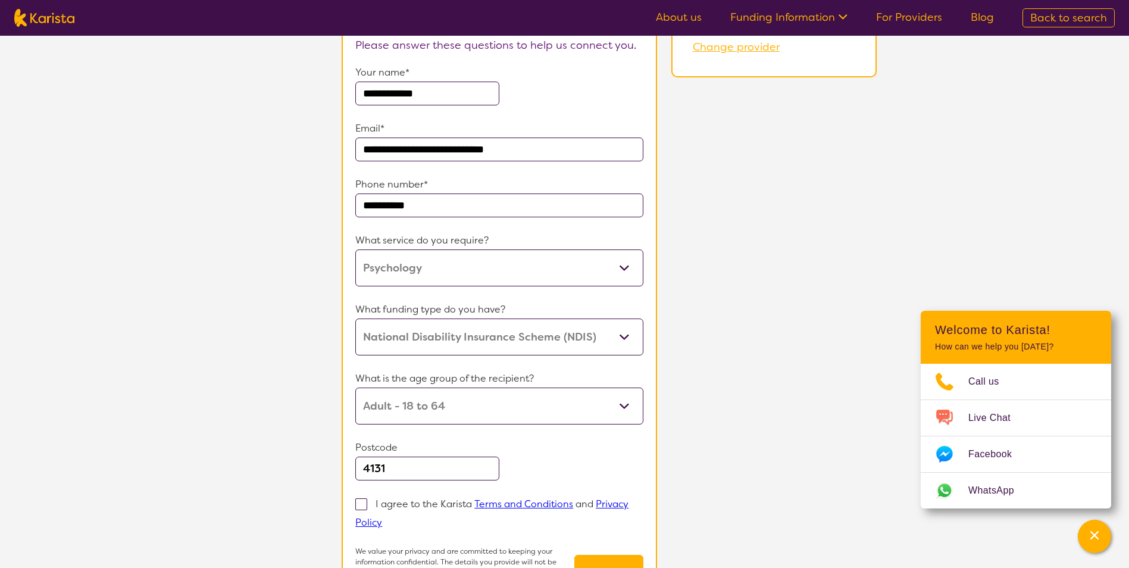
click at [421, 472] on input "4131" at bounding box center [427, 469] width 144 height 24
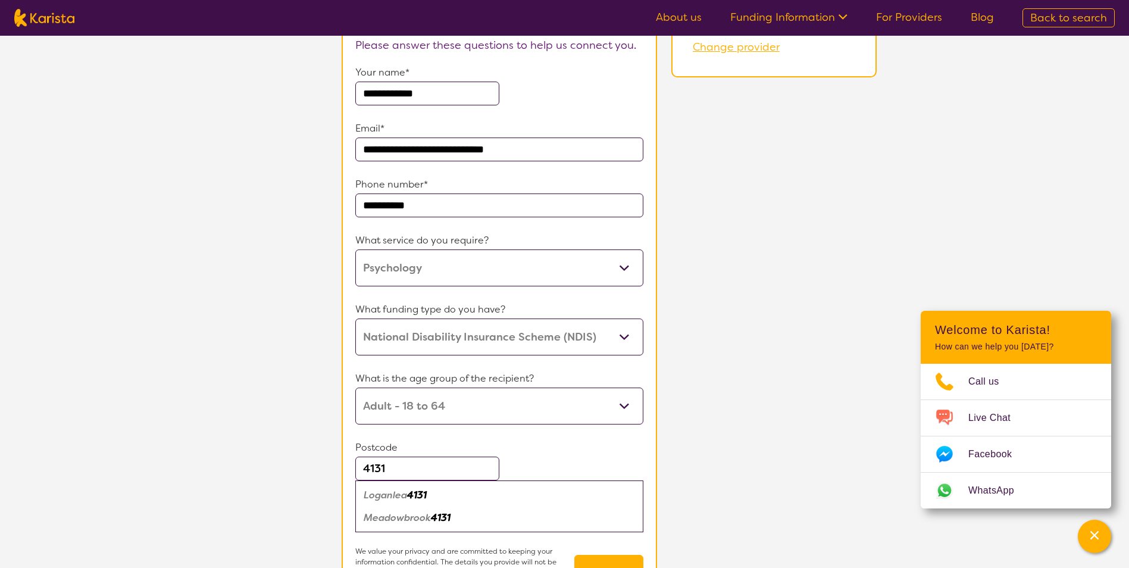
click at [284, 463] on div "**********" at bounding box center [609, 305] width 1040 height 663
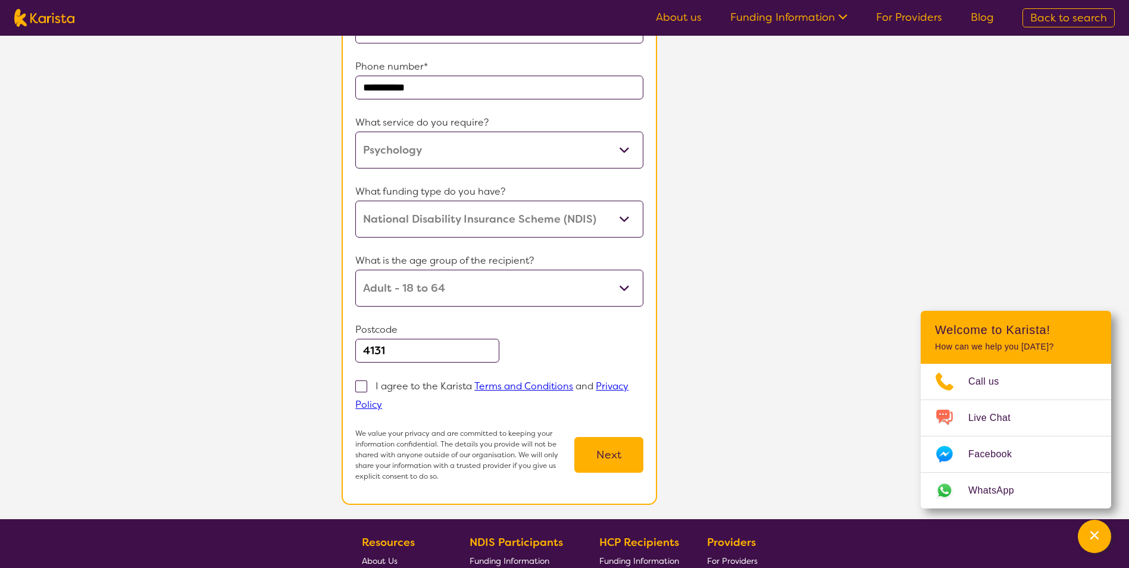
scroll to position [238, 0]
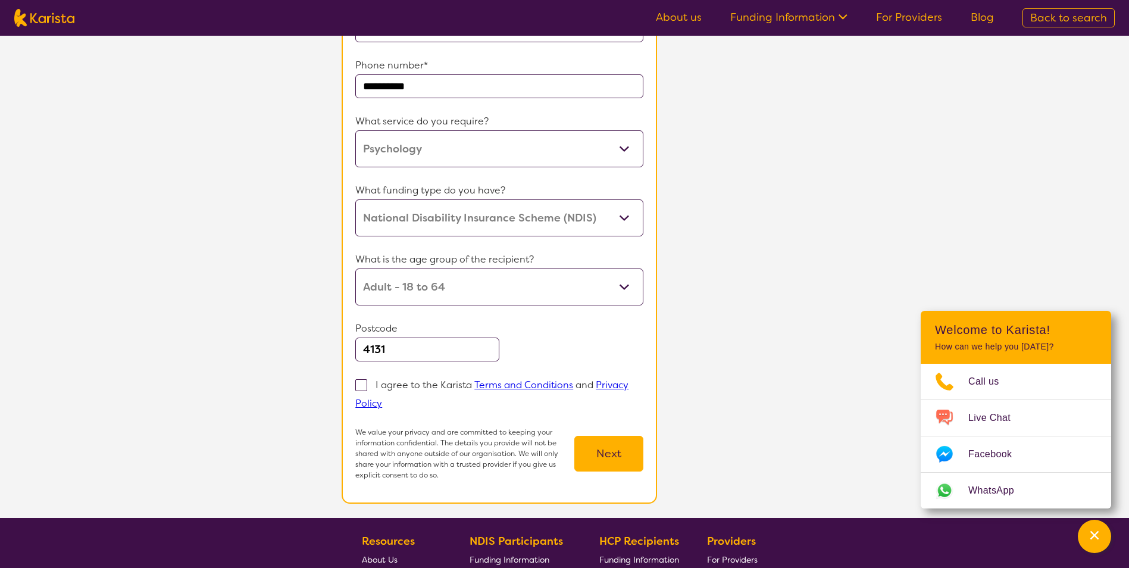
drag, startPoint x: 364, startPoint y: 383, endPoint x: 382, endPoint y: 374, distance: 19.4
click at [364, 383] on span at bounding box center [361, 385] width 12 height 12
click at [382, 399] on input "I agree to the Karista Terms and Conditions and Privacy Policy" at bounding box center [386, 403] width 8 height 8
checkbox input "true"
click at [409, 354] on input "4131" at bounding box center [427, 350] width 144 height 24
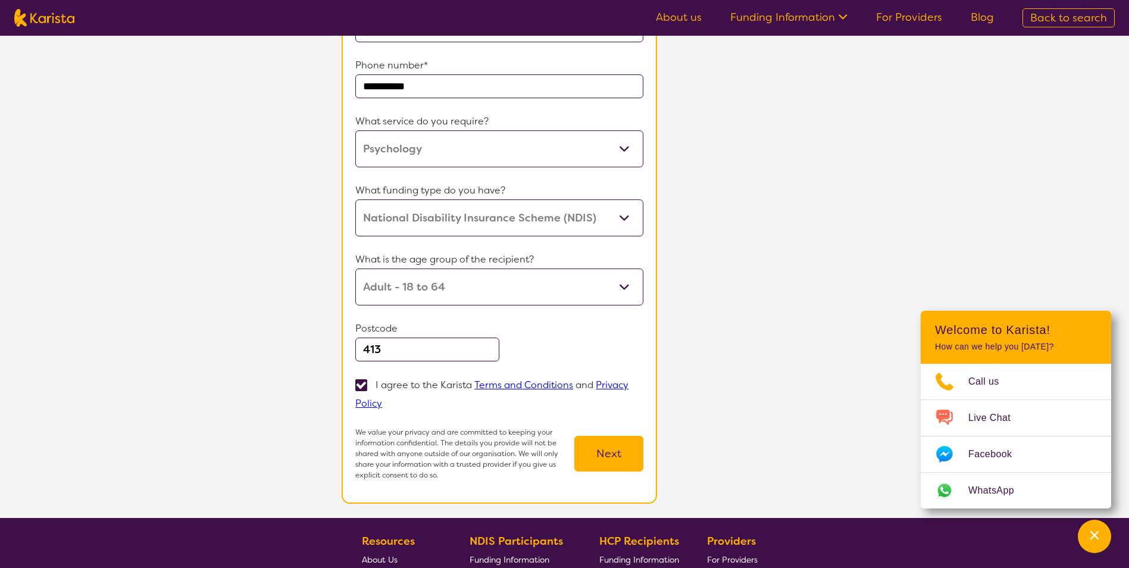
type input "4131"
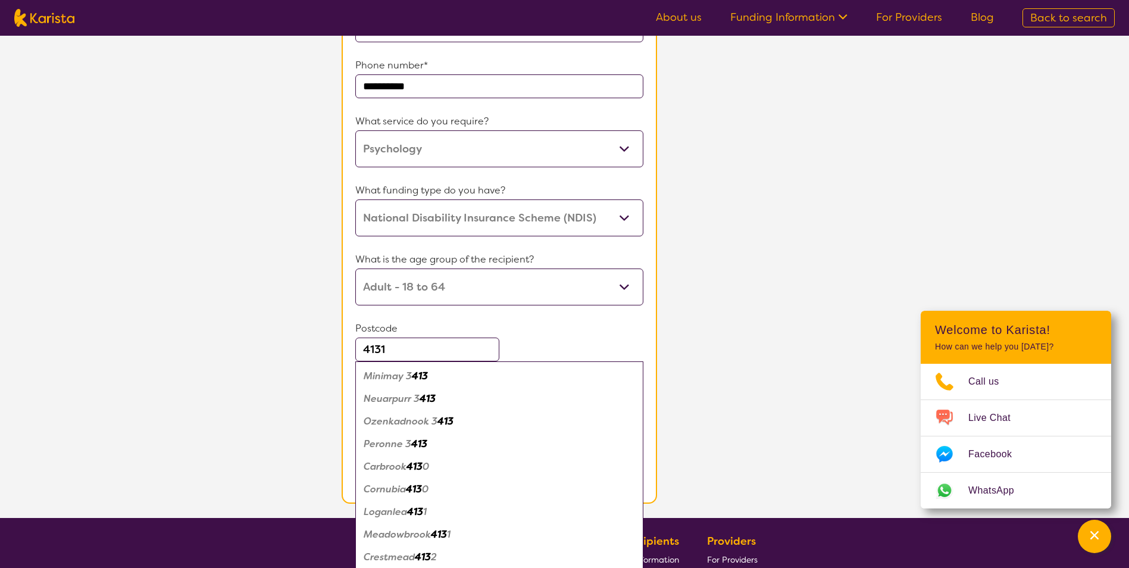
scroll to position [60, 0]
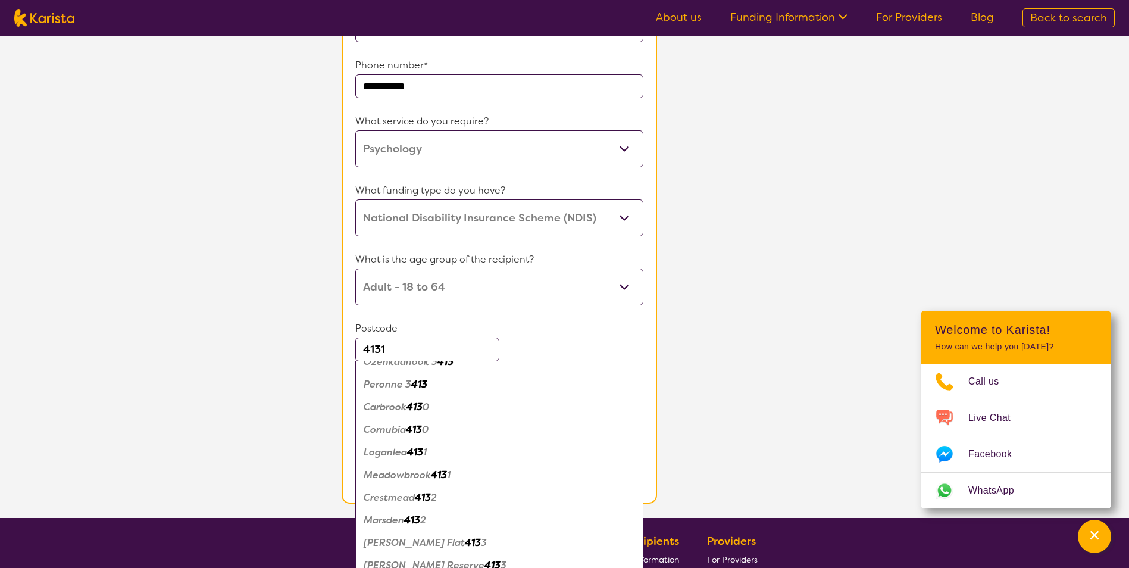
click at [407, 447] on em "Loganlea" at bounding box center [385, 452] width 43 height 13
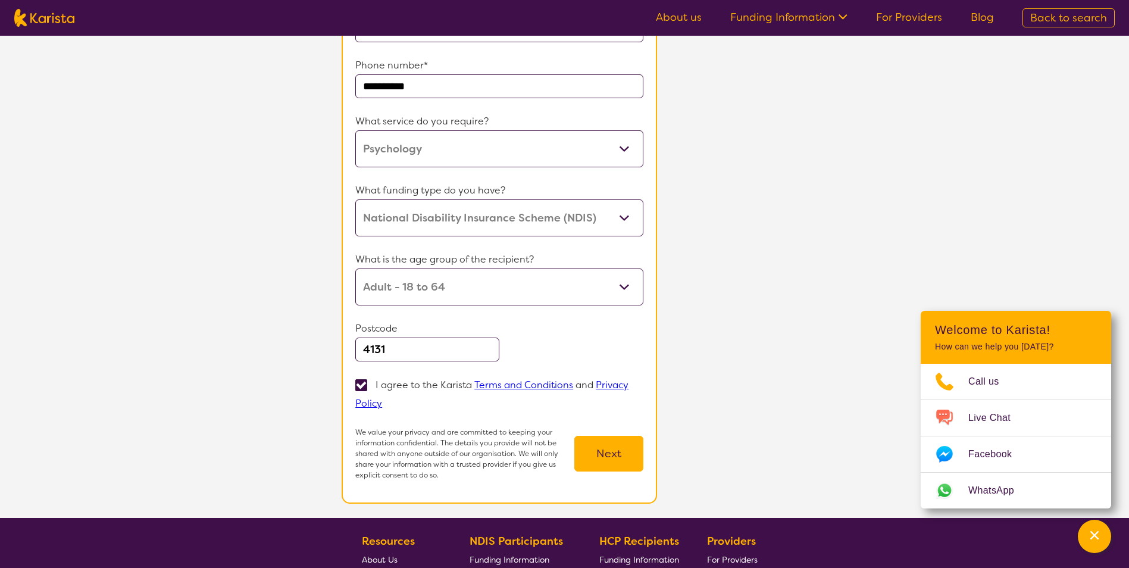
click at [608, 445] on button "Next" at bounding box center [608, 454] width 69 height 36
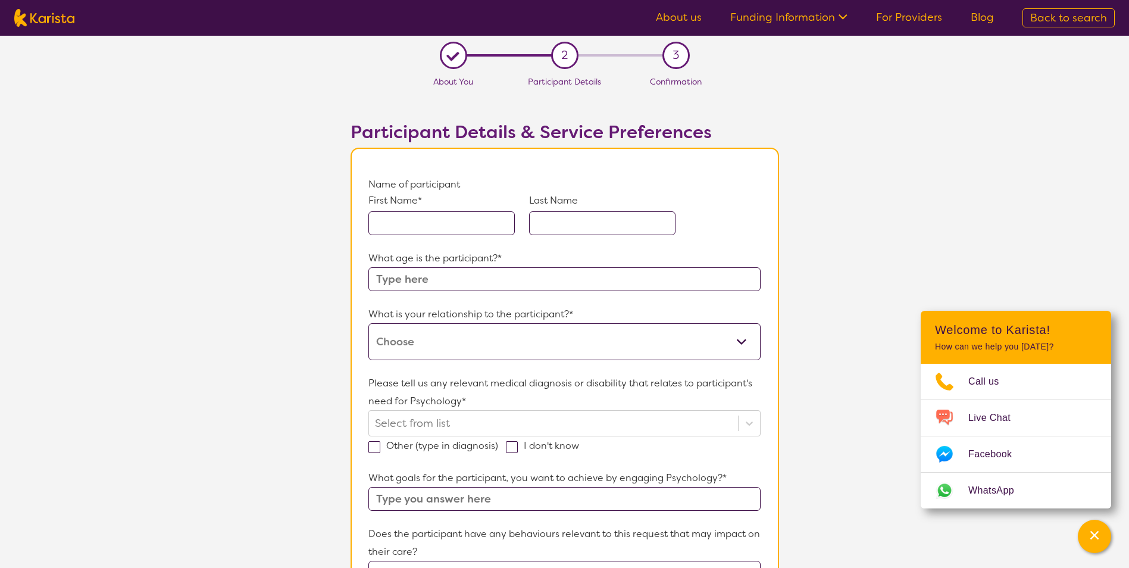
click at [427, 211] on input "text" at bounding box center [441, 223] width 146 height 24
type input "Demicka"
type input "Lynch-Ruddick"
type input "19"
type input "In this plan, I would like to be supported with building on my muscle tone, bal…"
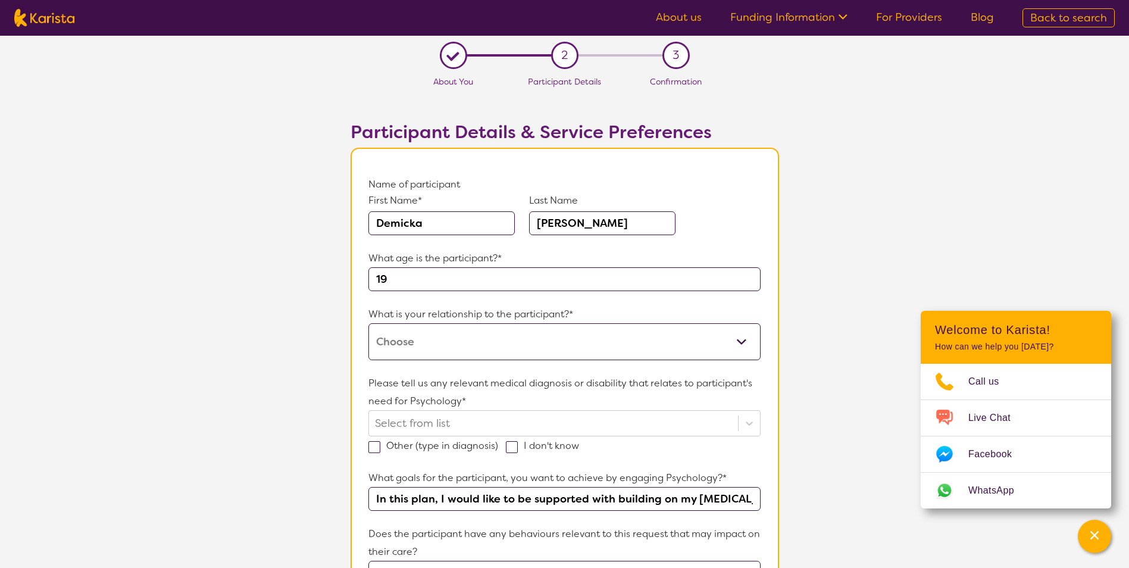
type input "No behaviour of concerns"
type input "No"
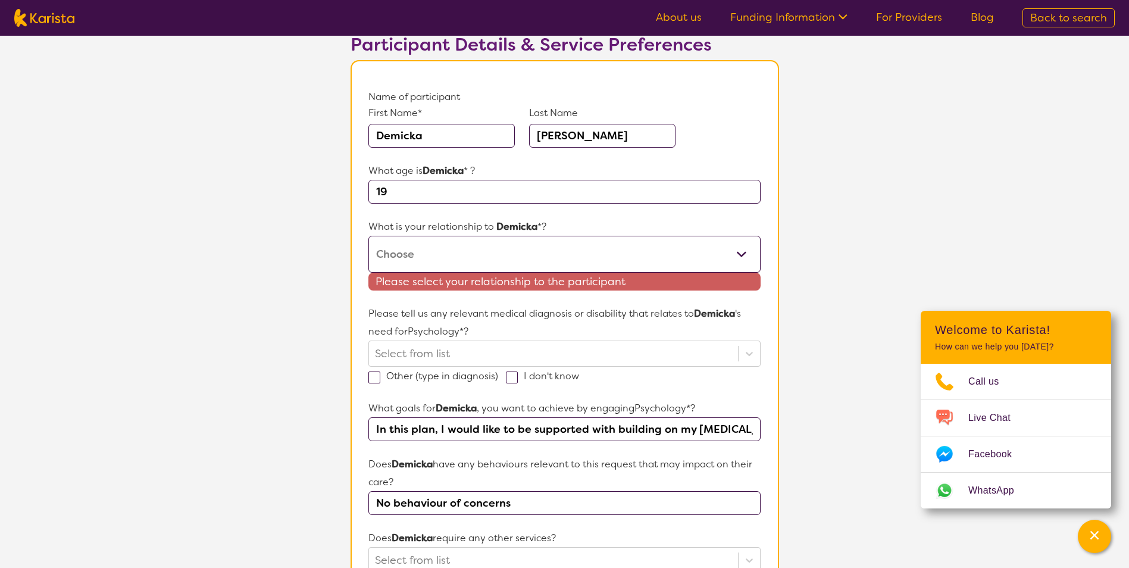
scroll to position [119, 0]
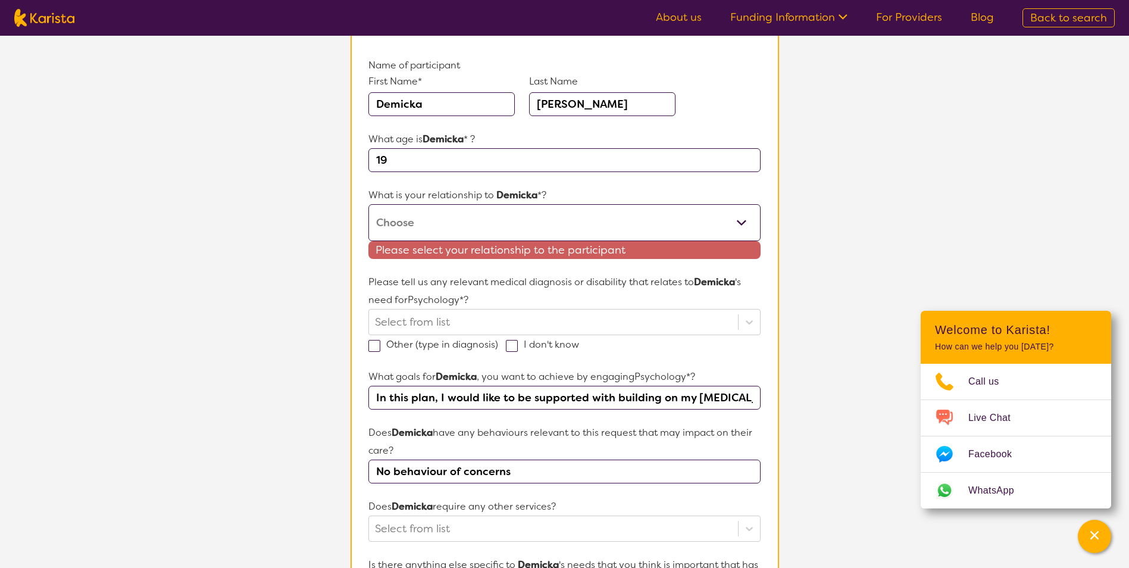
click at [445, 213] on select "This request is for myself I am their parent I am their child I am their spouse…" at bounding box center [564, 222] width 392 height 37
click at [458, 224] on select "This request is for myself I am their parent I am their child I am their spouse…" at bounding box center [564, 222] width 392 height 37
select select "I am their Support Coordinator"
click at [368, 204] on select "This request is for myself I am their parent I am their child I am their spouse…" at bounding box center [564, 222] width 392 height 37
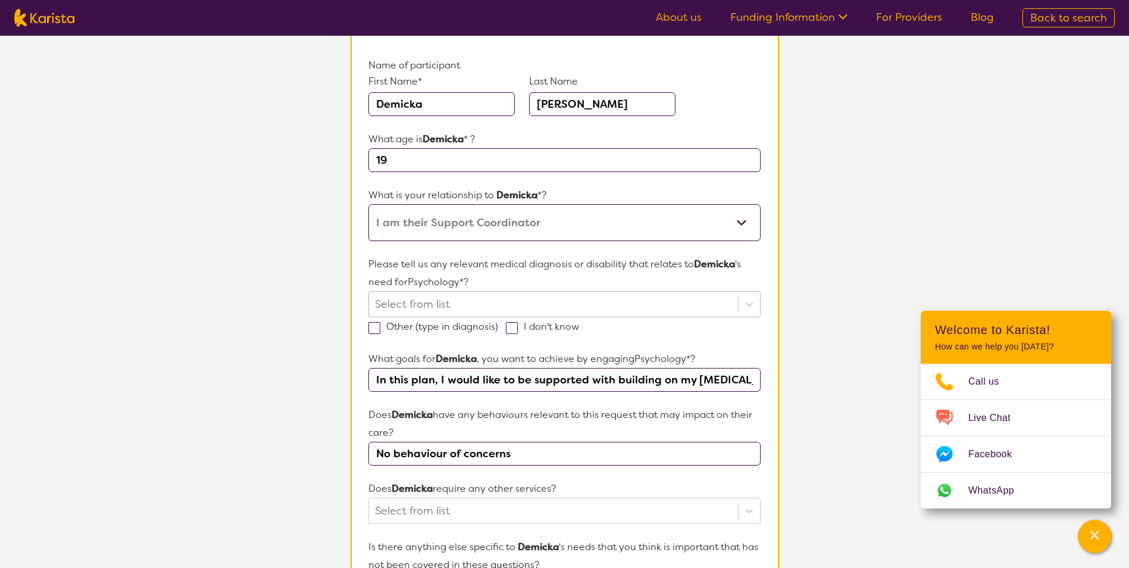
click at [423, 307] on div at bounding box center [553, 304] width 357 height 20
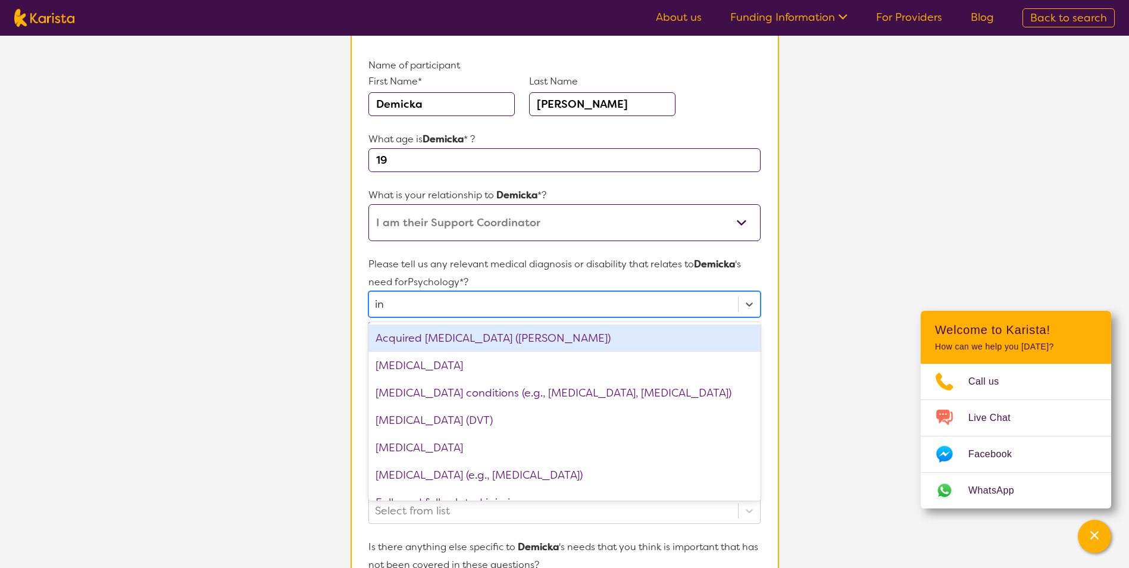
type input "int"
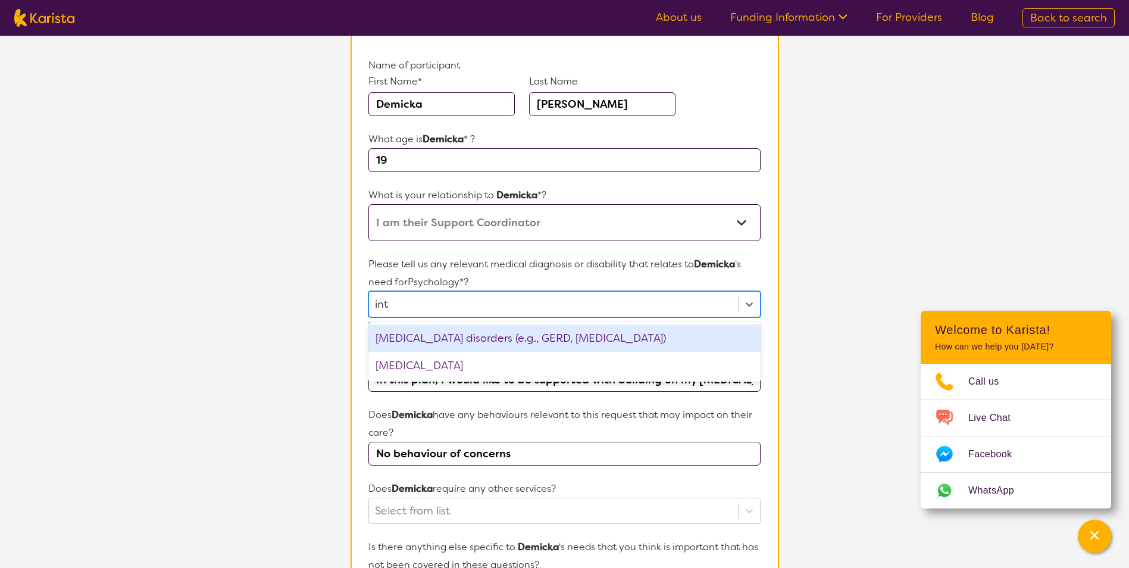
click at [433, 359] on div "Intellectual Disability" at bounding box center [564, 365] width 392 height 27
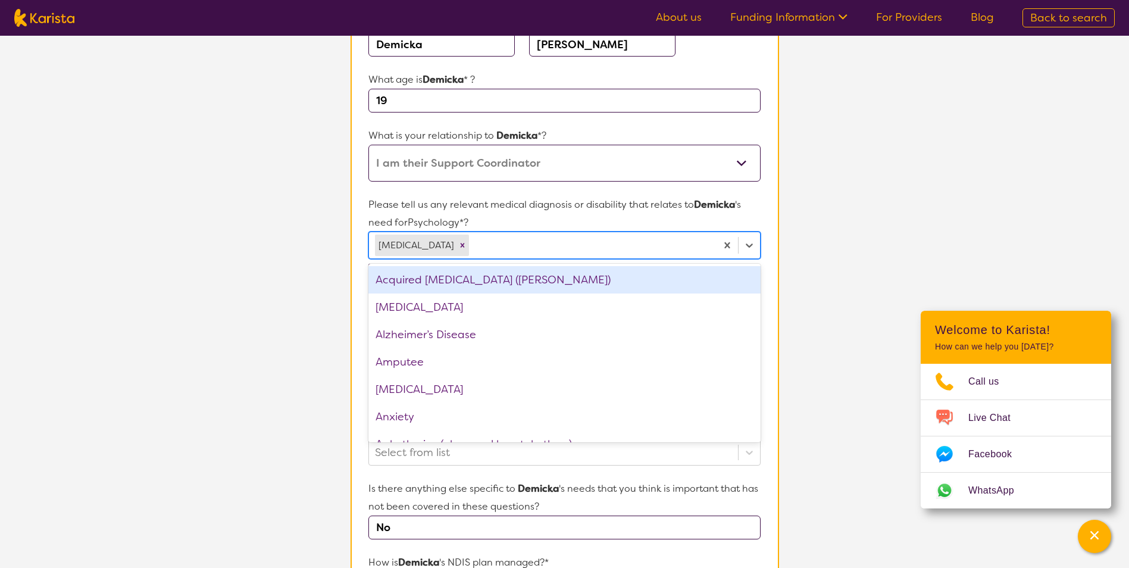
click at [270, 335] on section "L About You 2 Participant Details 3 Confirmation Participant Details & Service …" at bounding box center [564, 391] width 1129 height 1068
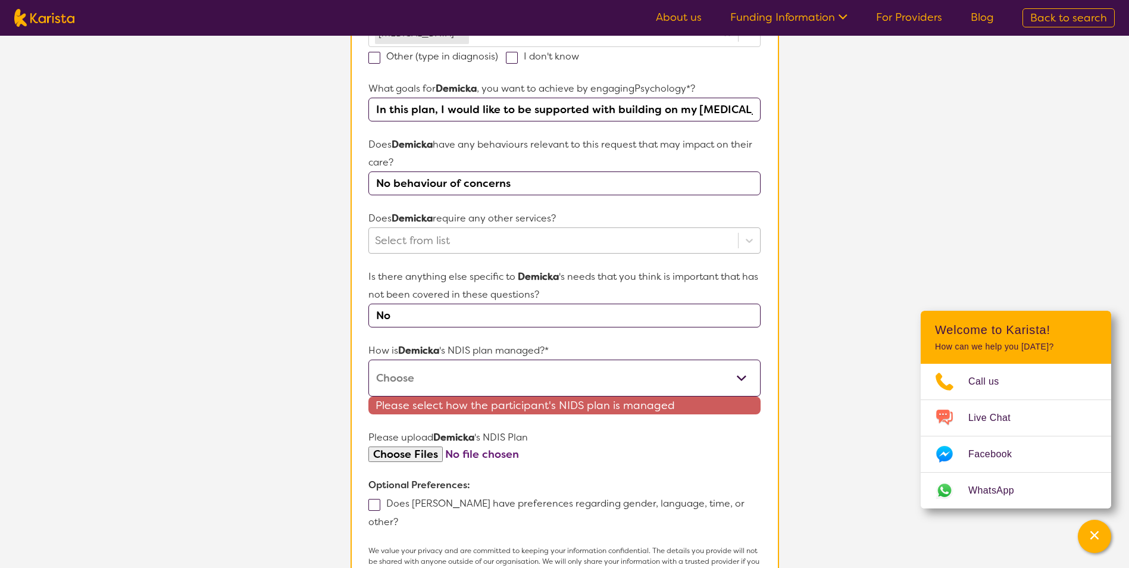
scroll to position [417, 0]
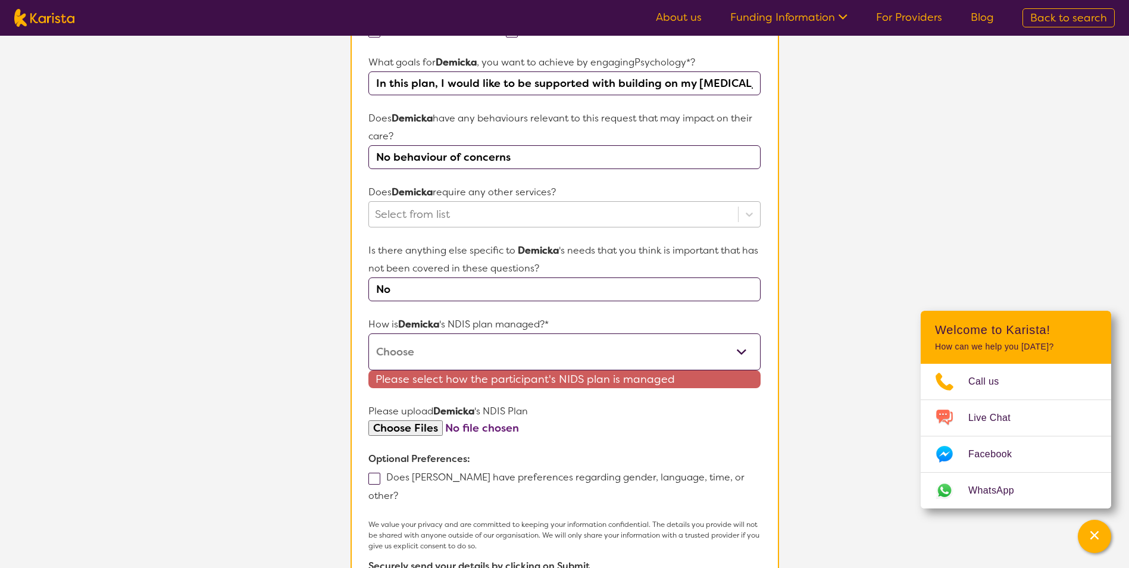
click at [472, 207] on div at bounding box center [553, 214] width 357 height 20
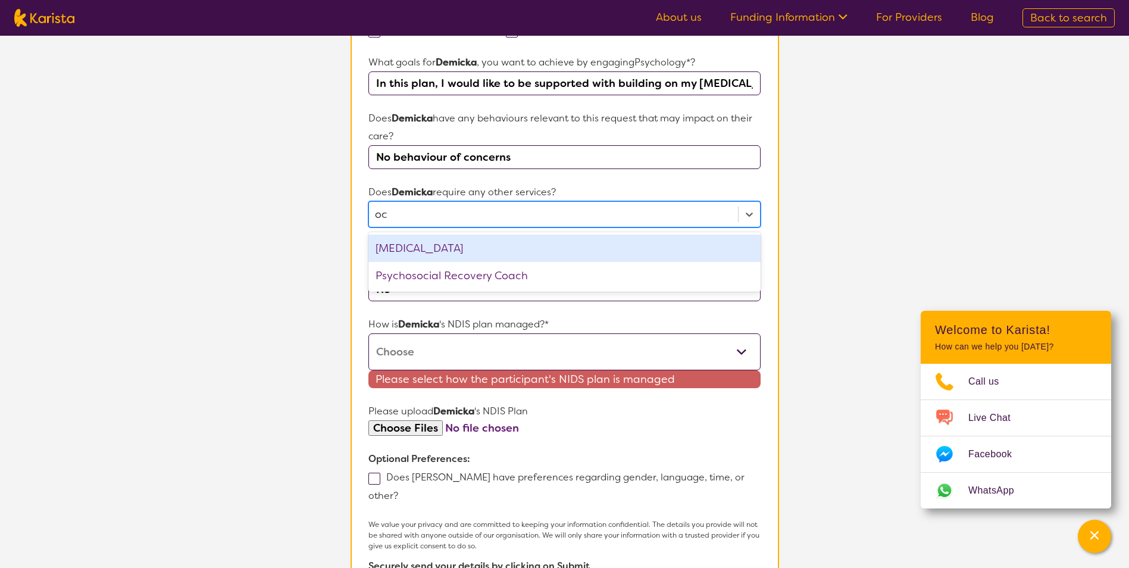
type input "occ"
click at [449, 243] on div "[MEDICAL_DATA]" at bounding box center [564, 248] width 392 height 27
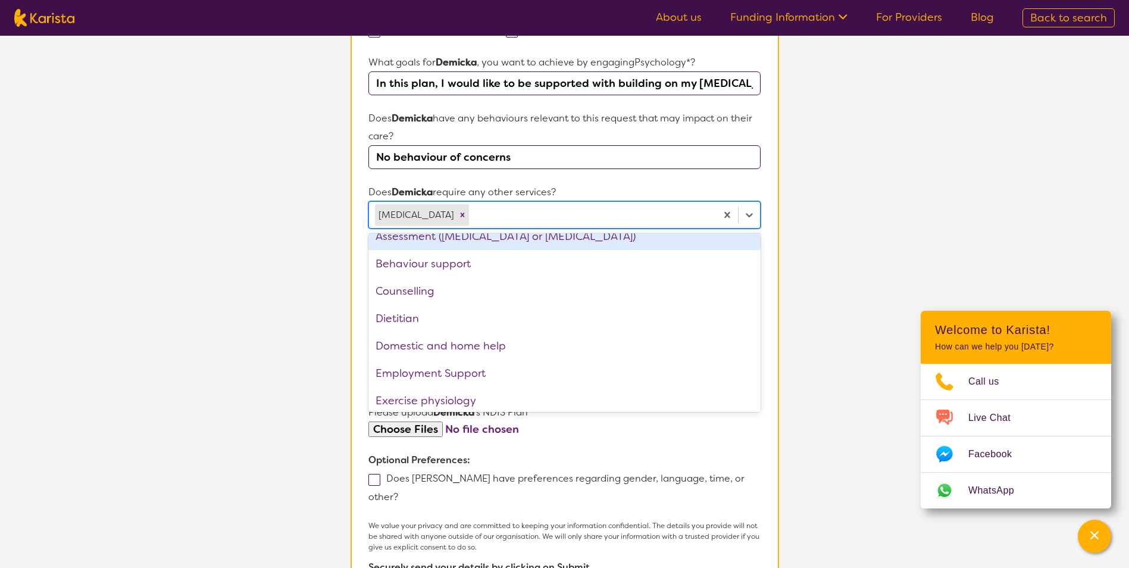
scroll to position [60, 0]
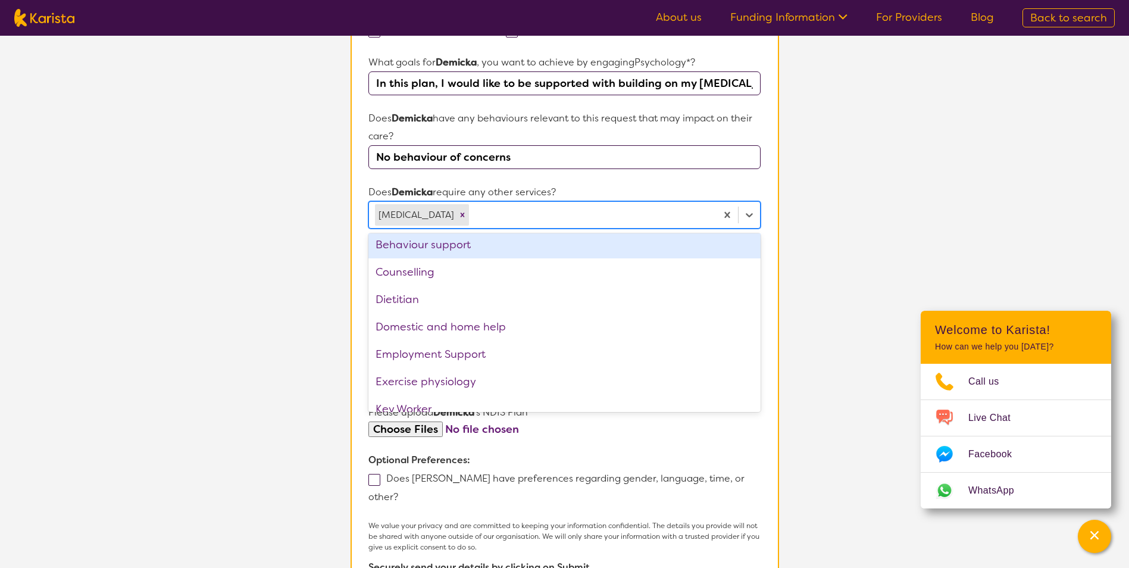
click at [311, 267] on section "L About You 2 Participant Details 3 Confirmation Participant Details & Service …" at bounding box center [564, 154] width 1129 height 1070
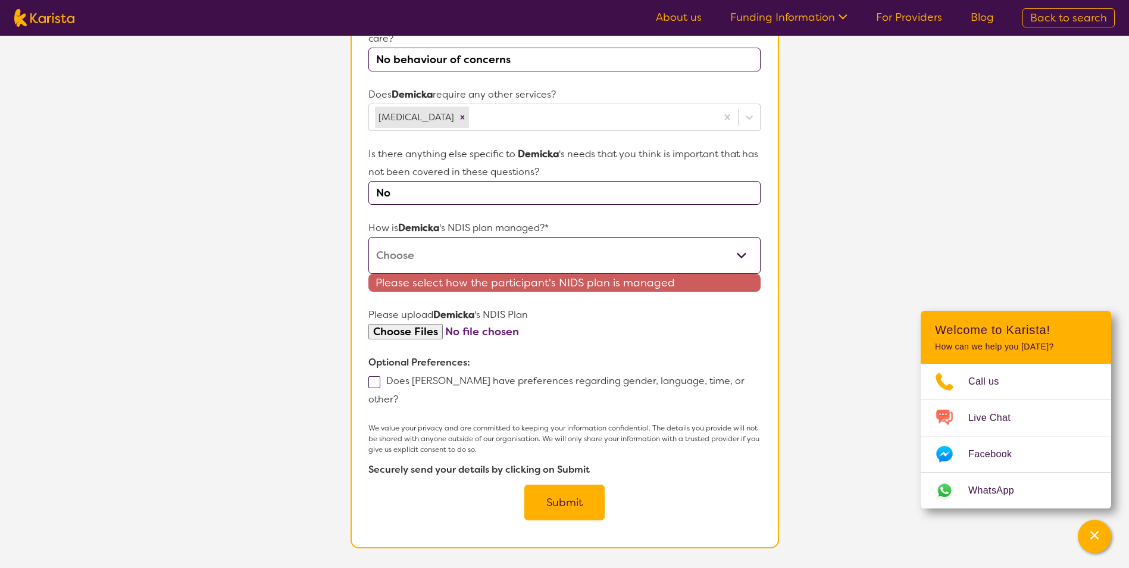
scroll to position [536, 0]
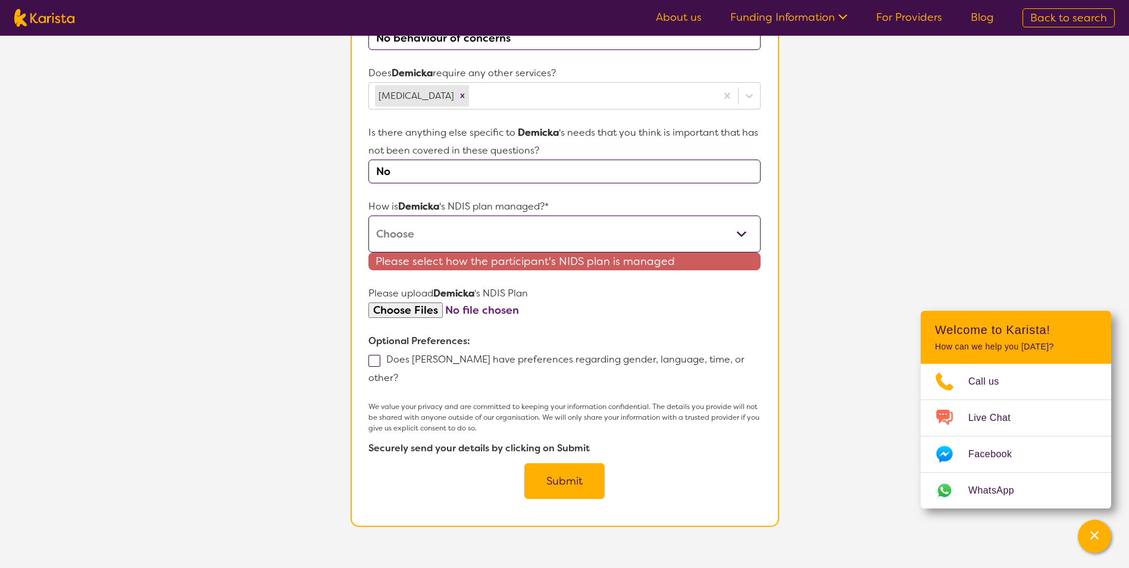
click at [449, 226] on select "Self-managed NDIS plan Managed by a registered plan management provider (not th…" at bounding box center [564, 233] width 392 height 37
click at [448, 221] on select "Self-managed NDIS plan Managed by a registered plan management provider (not th…" at bounding box center [564, 233] width 392 height 37
select select "Plan Managed"
click at [368, 215] on select "Self-managed NDIS plan Managed by a registered plan management provider (not th…" at bounding box center [564, 233] width 392 height 37
click at [374, 357] on form "Name of participant First Name* Demicka Last Name Lynch-Ruddick What age is Dem…" at bounding box center [564, 70] width 392 height 860
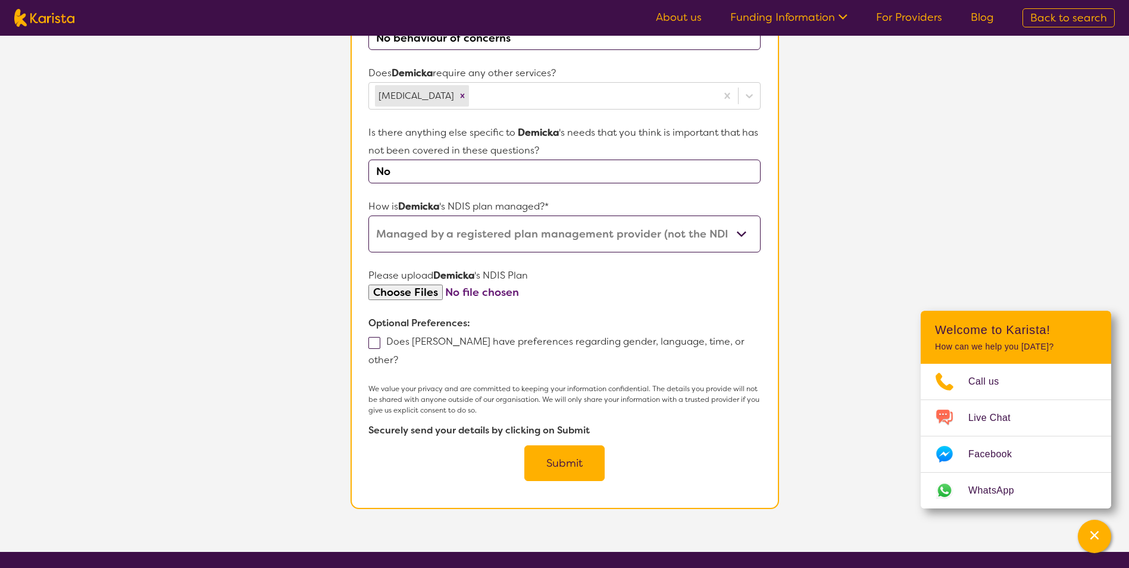
click at [565, 445] on button "Submit" at bounding box center [564, 463] width 80 height 36
